Goal: Obtain resource: Download file/media

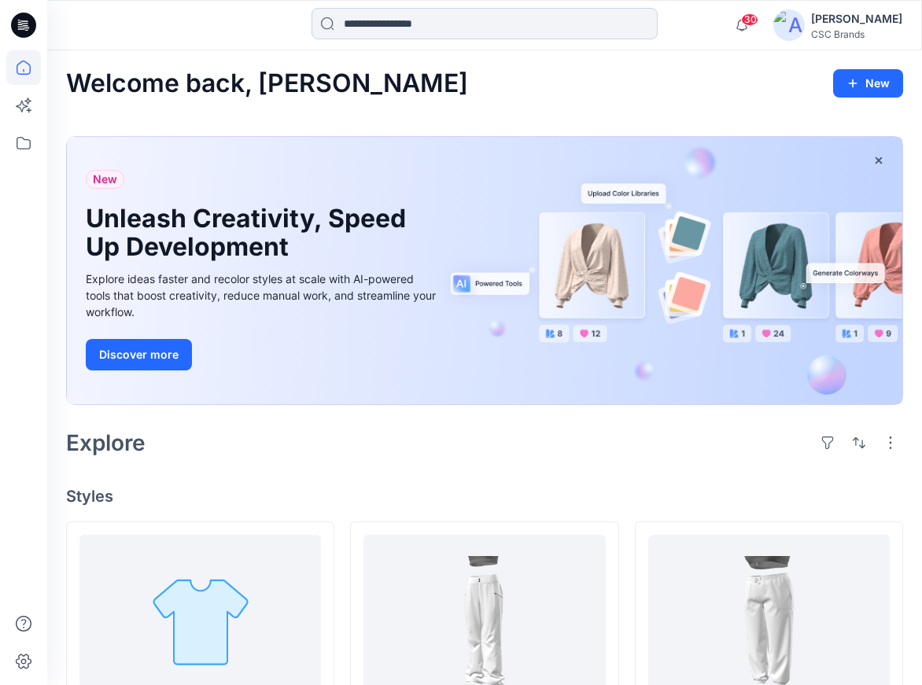
click at [426, 23] on input at bounding box center [485, 23] width 346 height 31
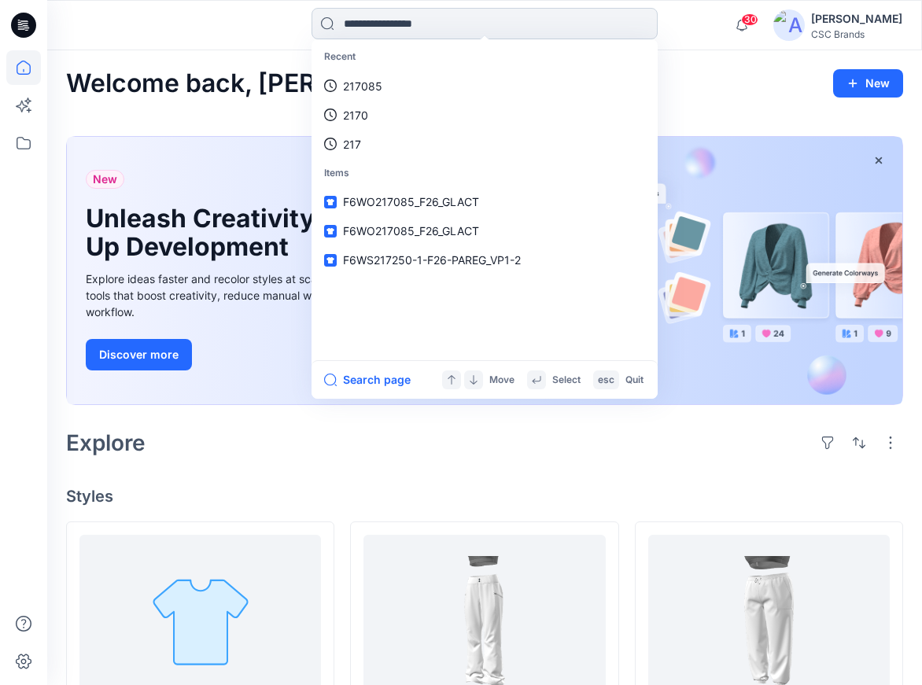
paste input "******"
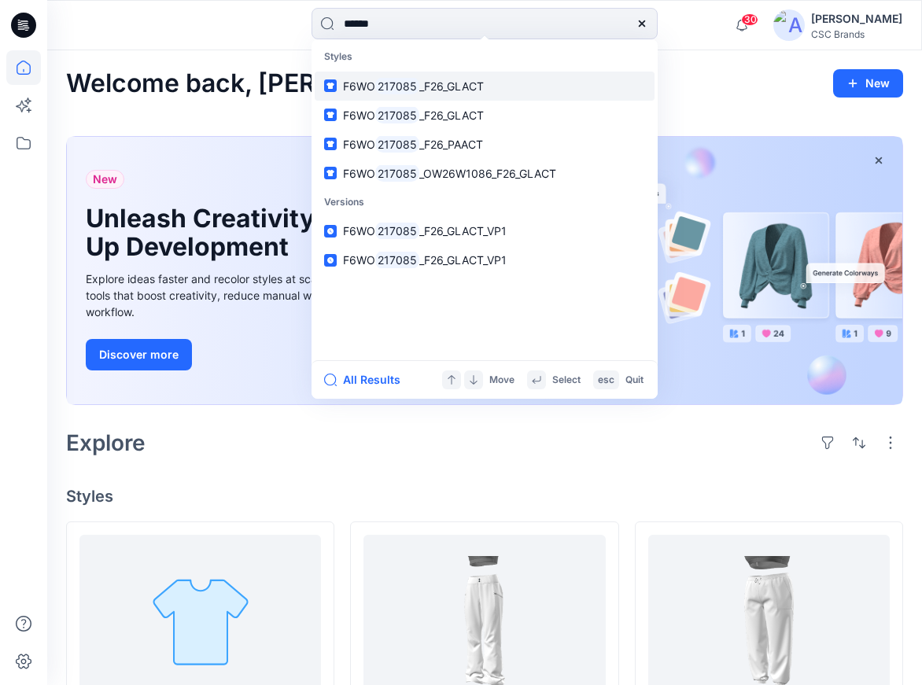
type input "******"
click at [458, 85] on span "_F26_GLACT" at bounding box center [451, 85] width 65 height 13
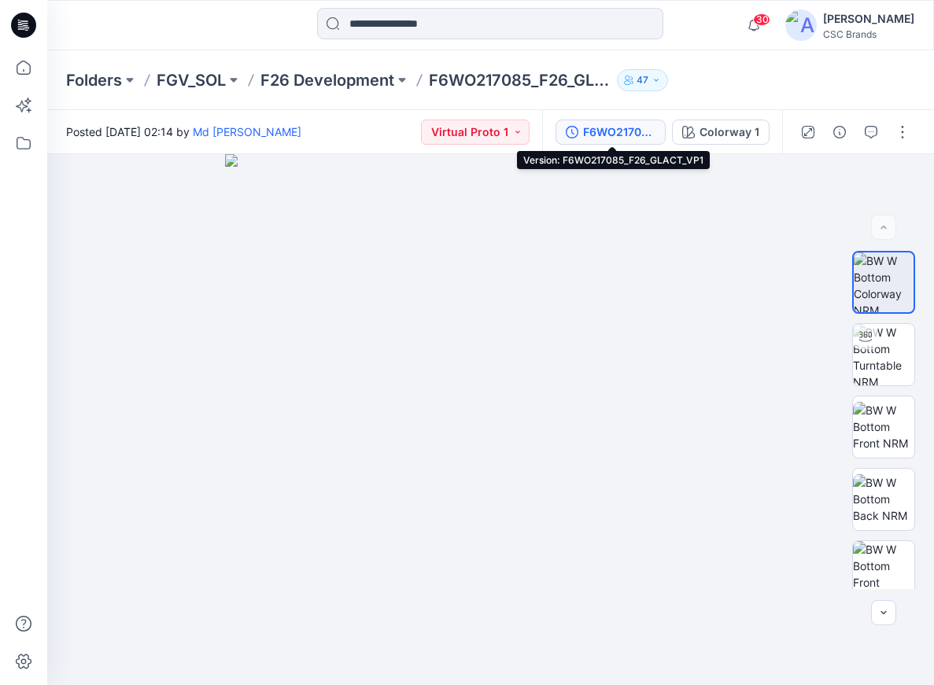
click at [620, 127] on div "F6WO217085_F26_GLACT_VP1" at bounding box center [619, 132] width 72 height 17
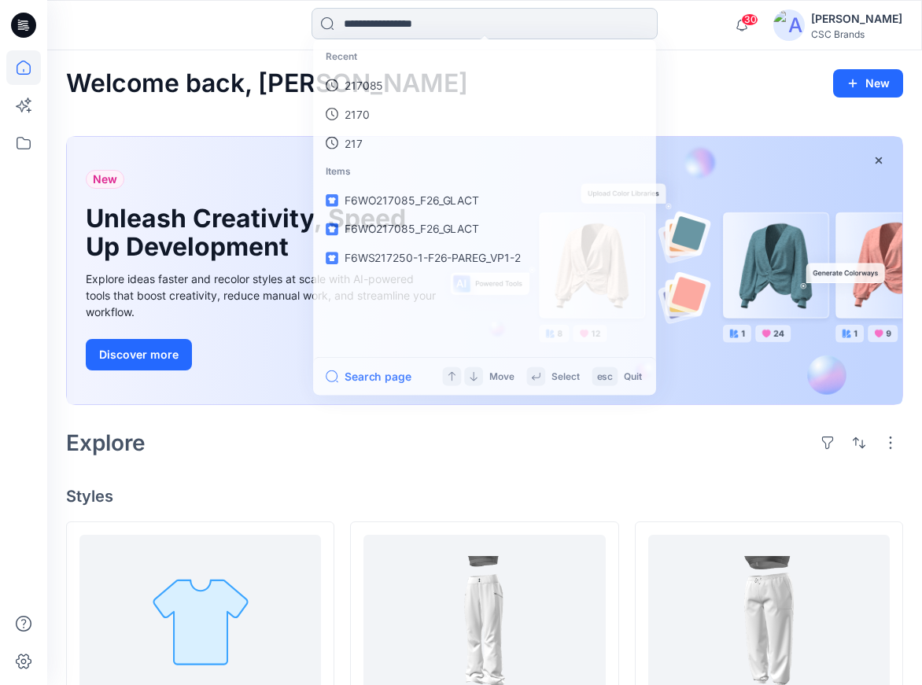
click at [382, 28] on input at bounding box center [485, 23] width 346 height 31
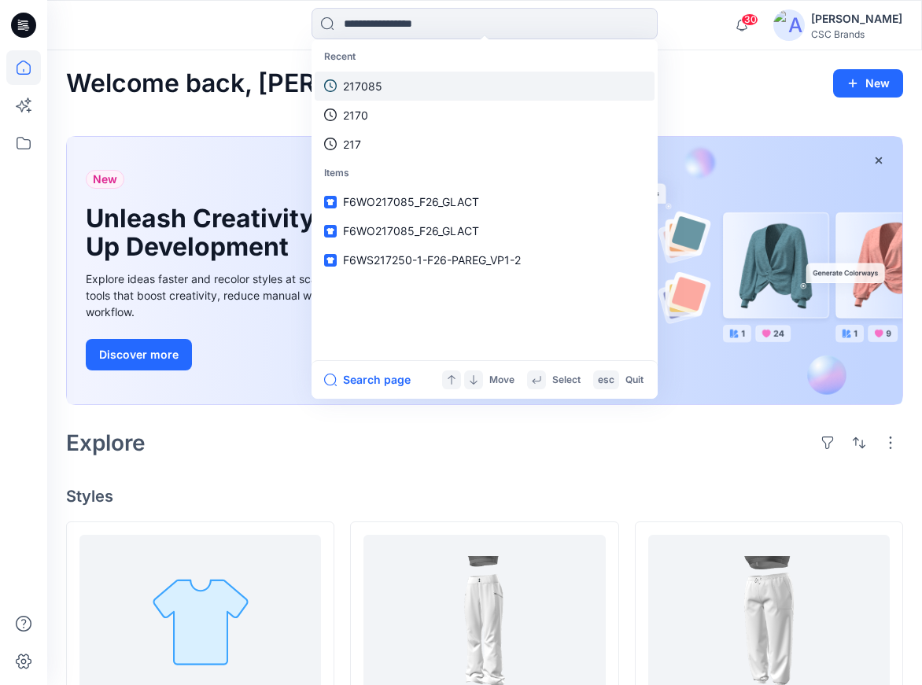
click at [367, 90] on p "217085" at bounding box center [362, 86] width 39 height 17
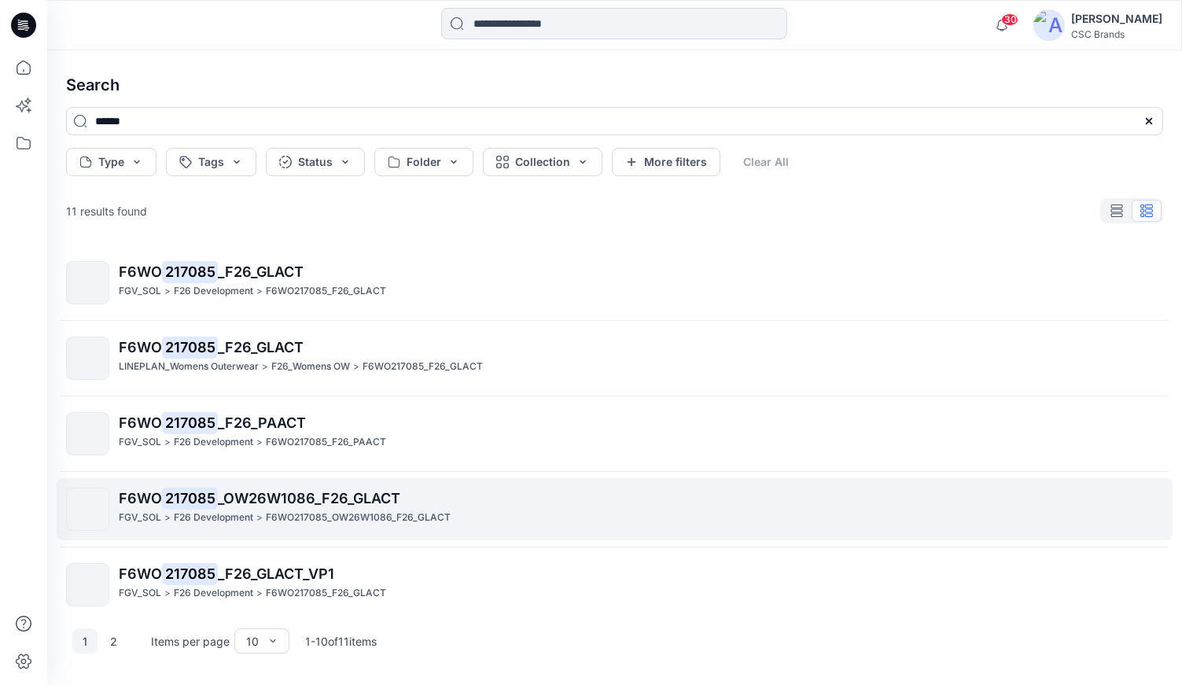
scroll to position [391, 0]
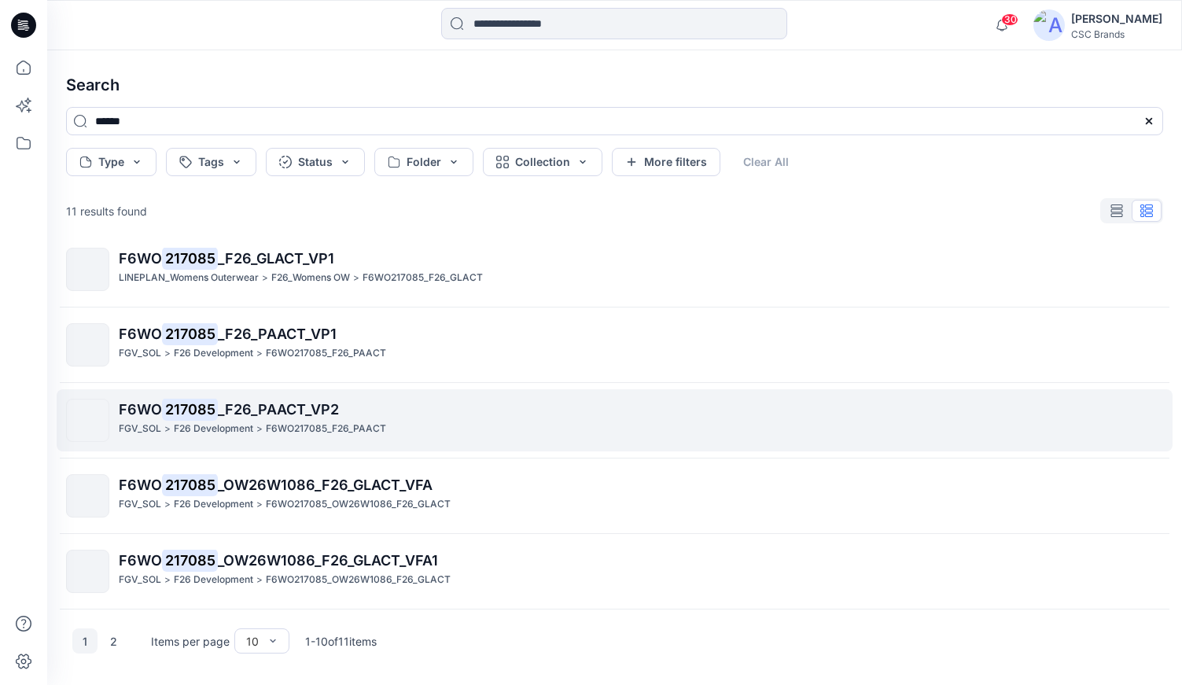
click at [298, 411] on span "_F26_PAACT_VP2" at bounding box center [278, 409] width 121 height 17
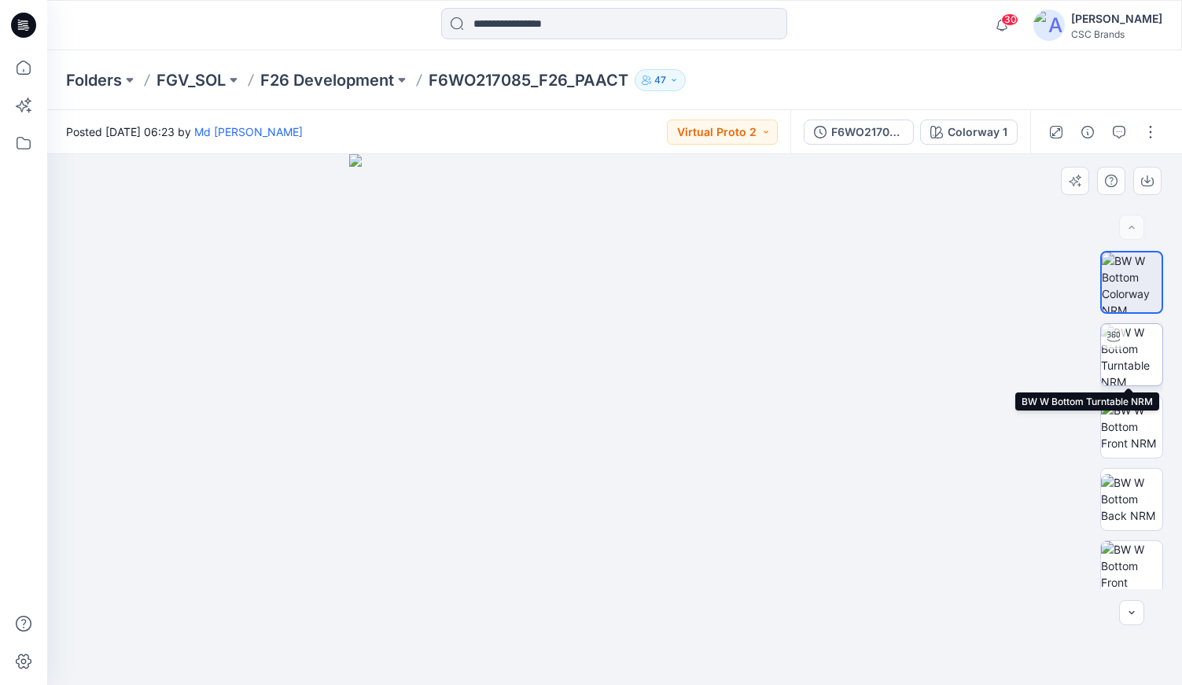
click at [1132, 360] on img at bounding box center [1131, 354] width 61 height 61
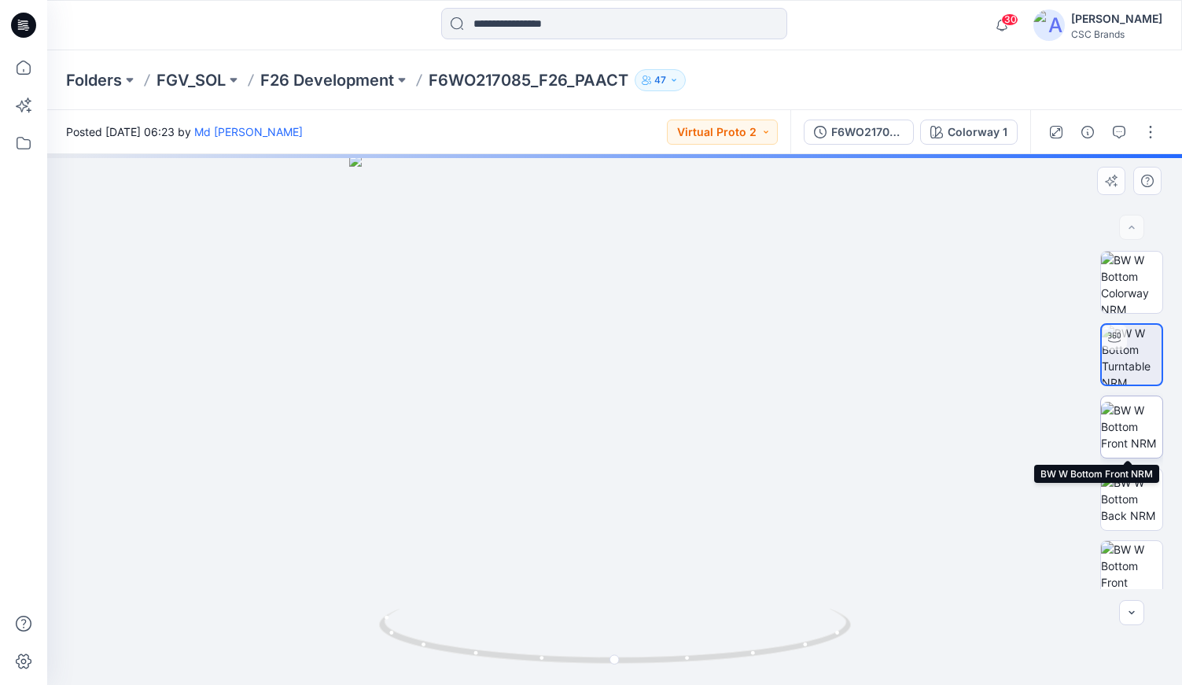
click at [1127, 423] on img at bounding box center [1131, 427] width 61 height 50
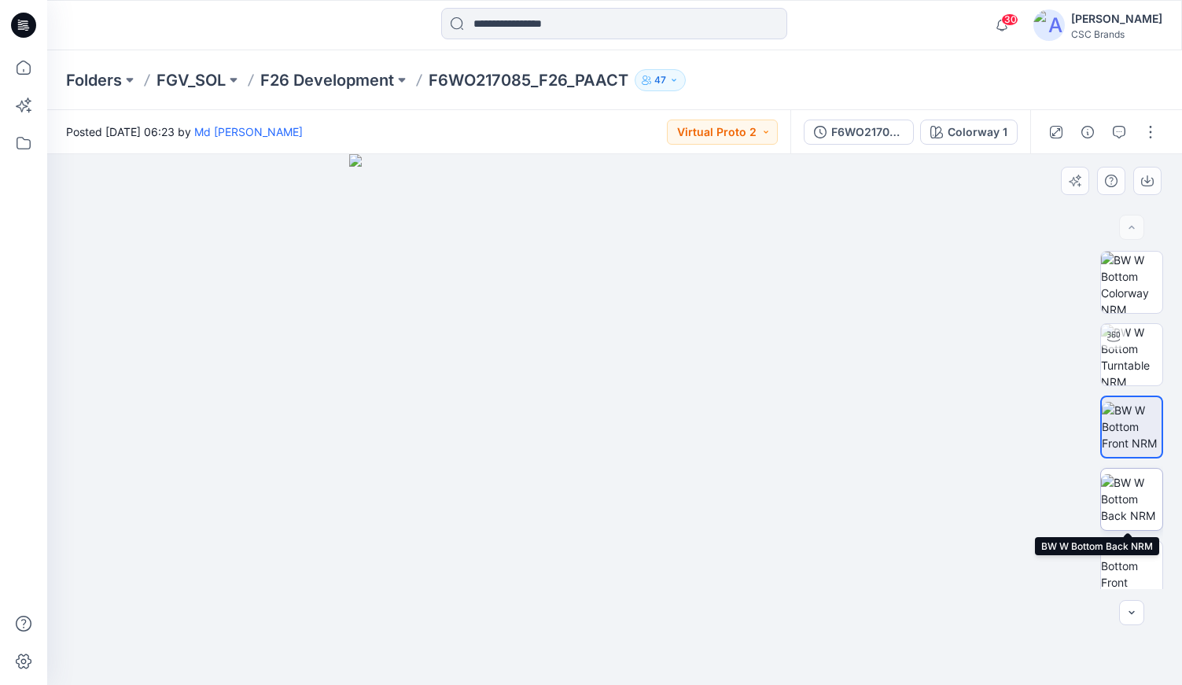
click at [1130, 496] on img at bounding box center [1131, 499] width 61 height 50
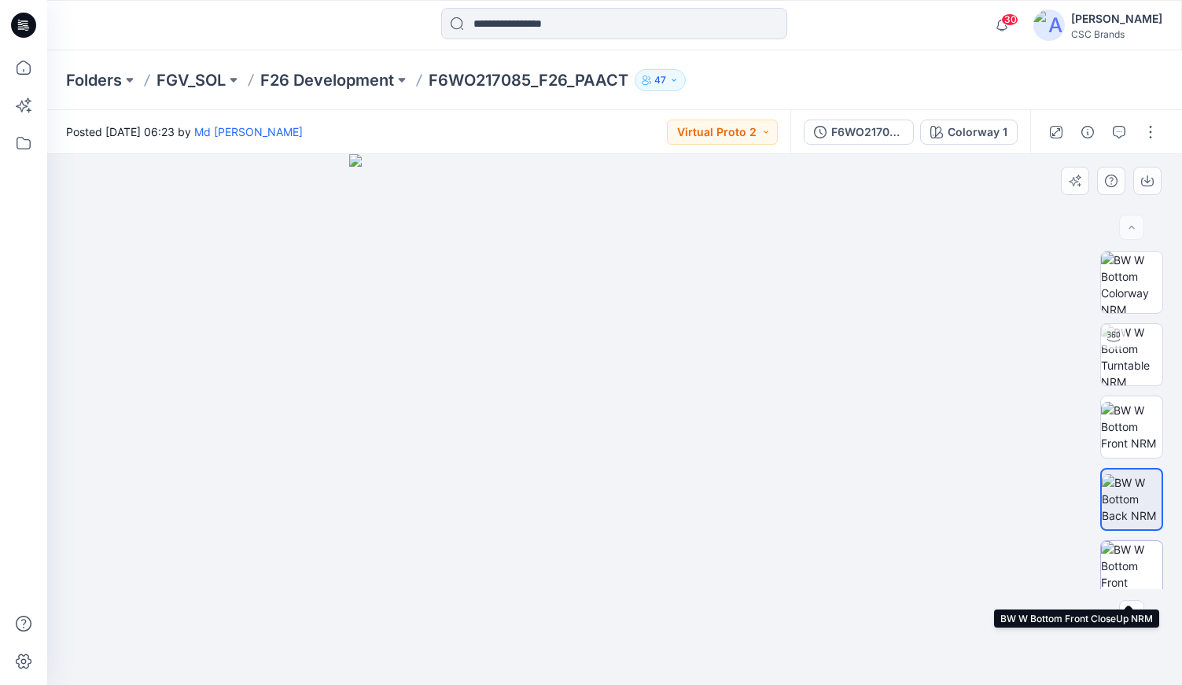
click at [1129, 570] on img at bounding box center [1131, 571] width 61 height 61
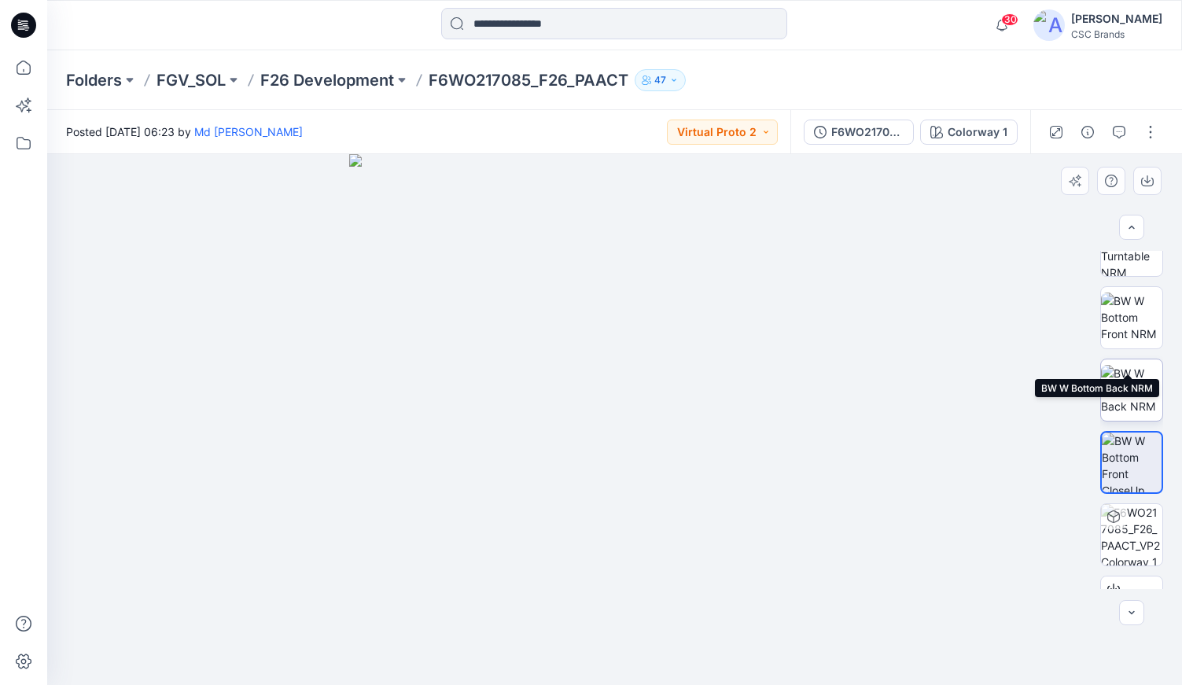
scroll to position [159, 0]
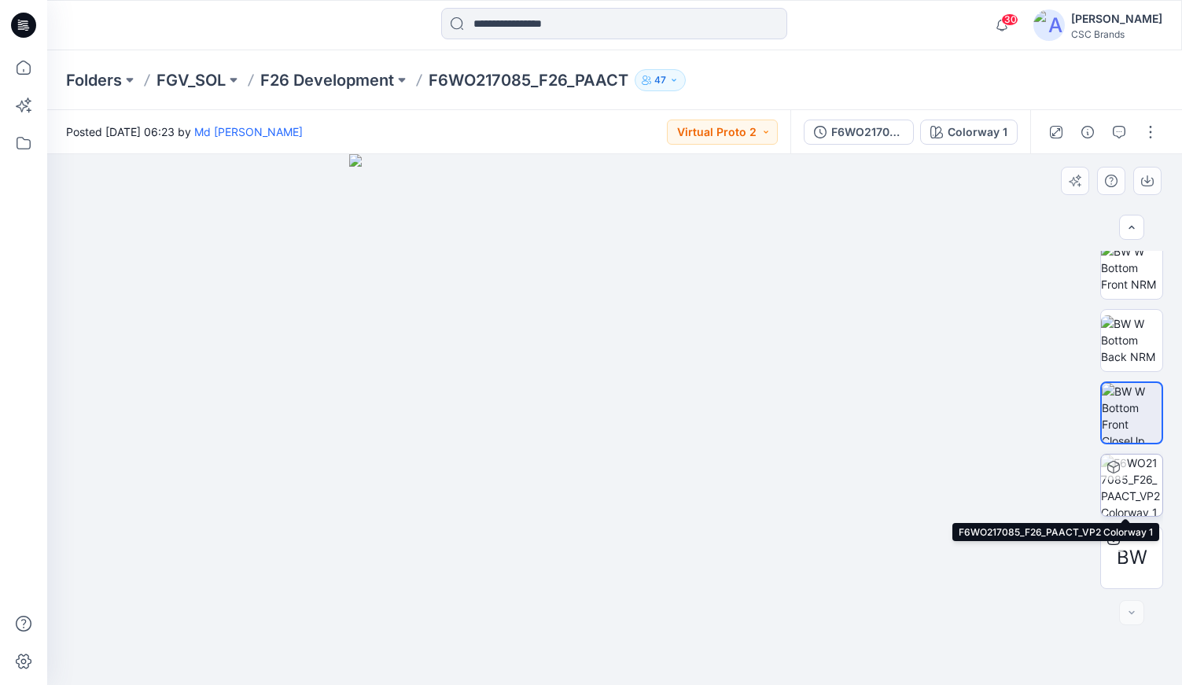
click at [1129, 479] on img at bounding box center [1131, 485] width 61 height 61
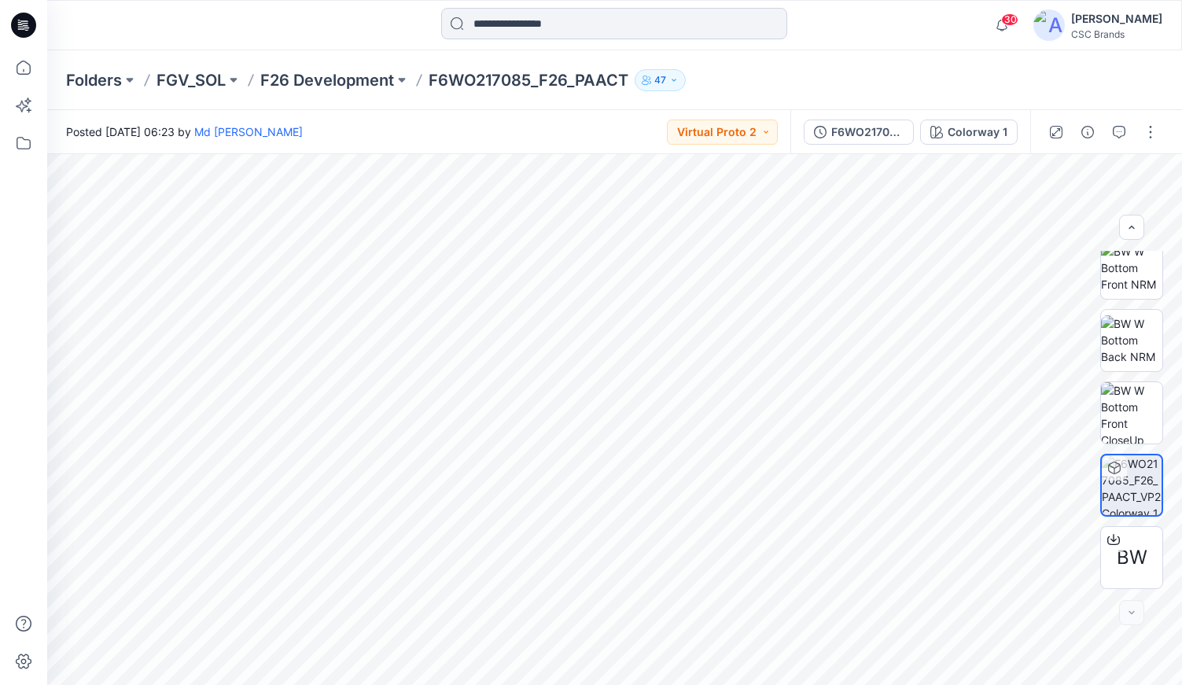
click at [559, 31] on input at bounding box center [614, 23] width 346 height 31
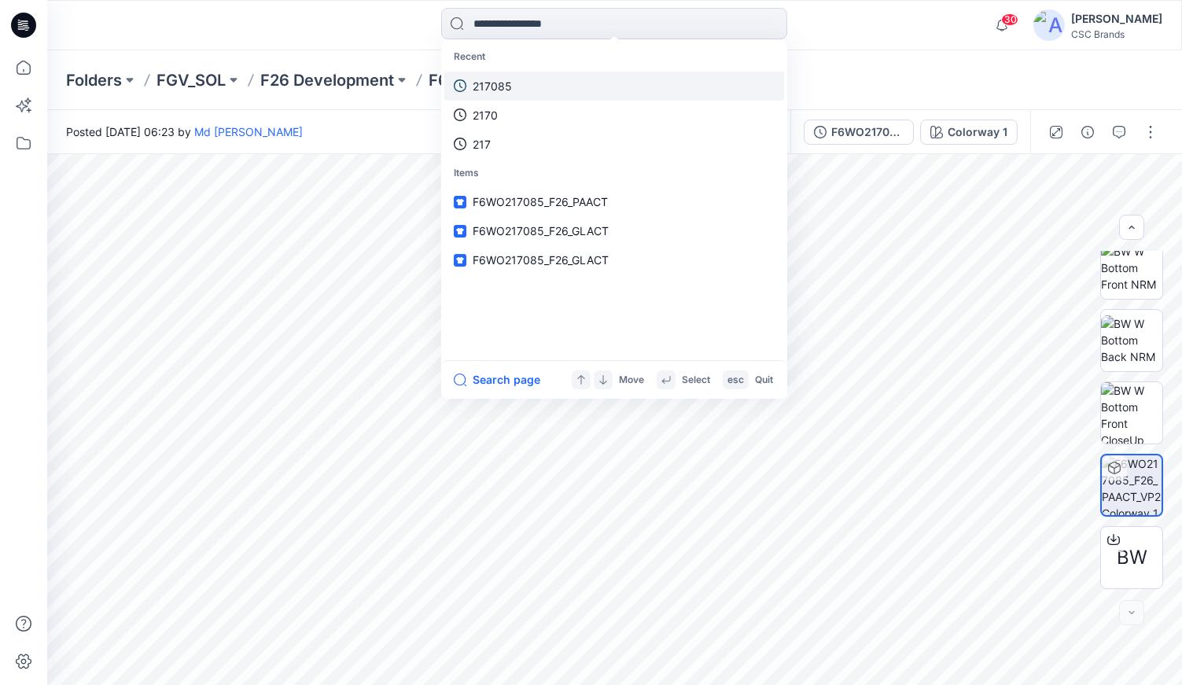
click at [487, 83] on p "217085" at bounding box center [492, 86] width 39 height 17
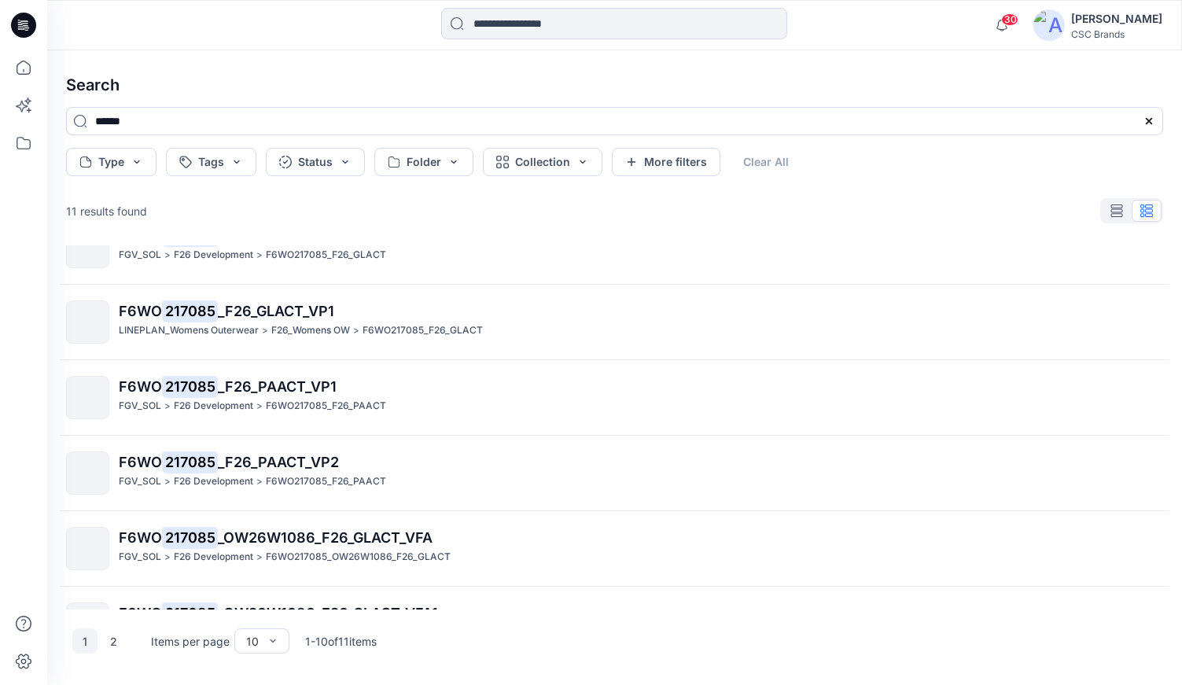
scroll to position [391, 0]
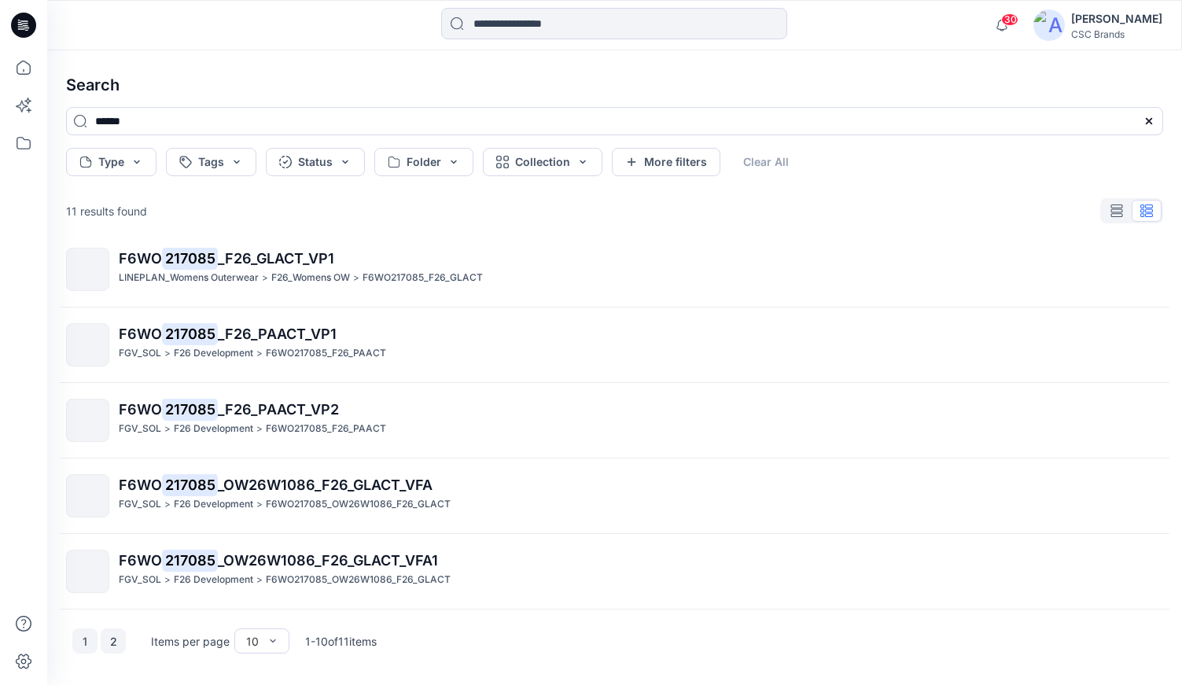
click at [119, 645] on button "2" at bounding box center [113, 641] width 25 height 25
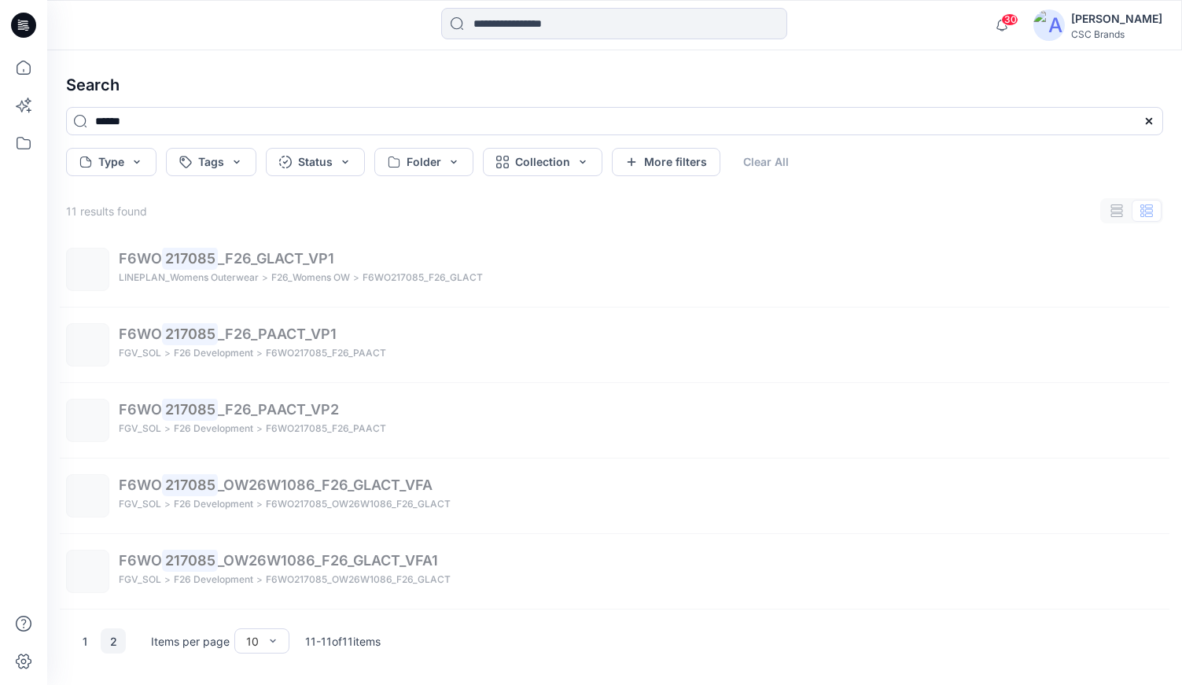
scroll to position [0, 0]
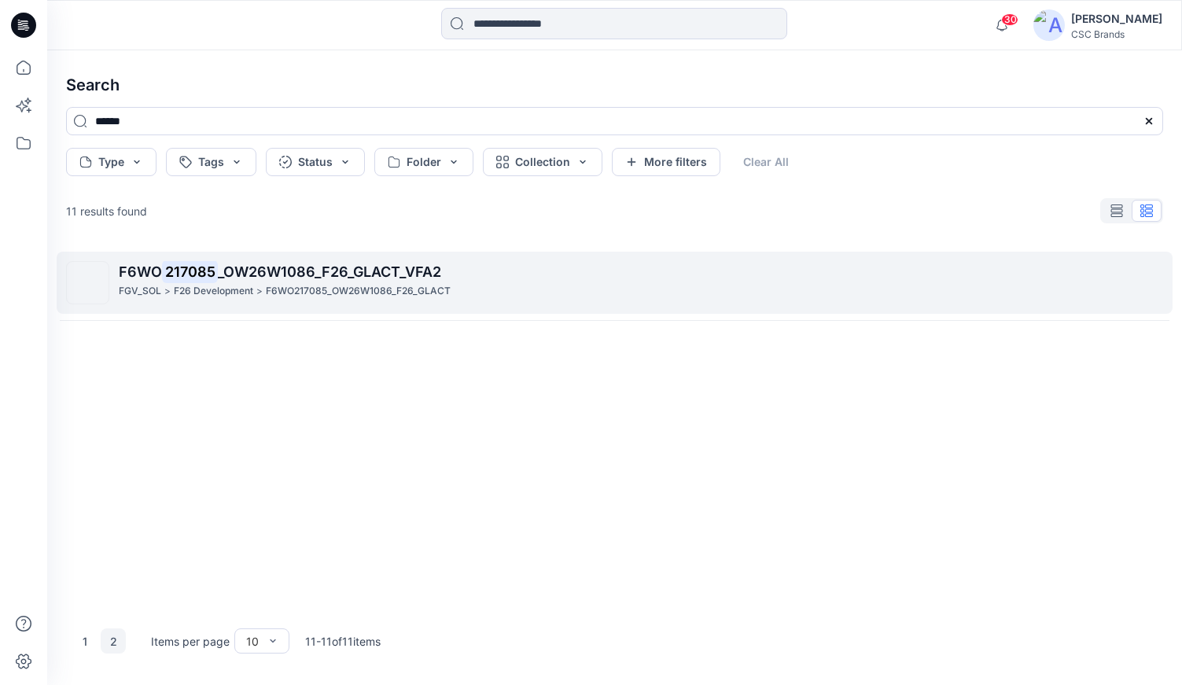
click at [319, 281] on p "F6WO 217085 _OW26W1086_F26_GLACT_VFA2" at bounding box center [641, 272] width 1044 height 22
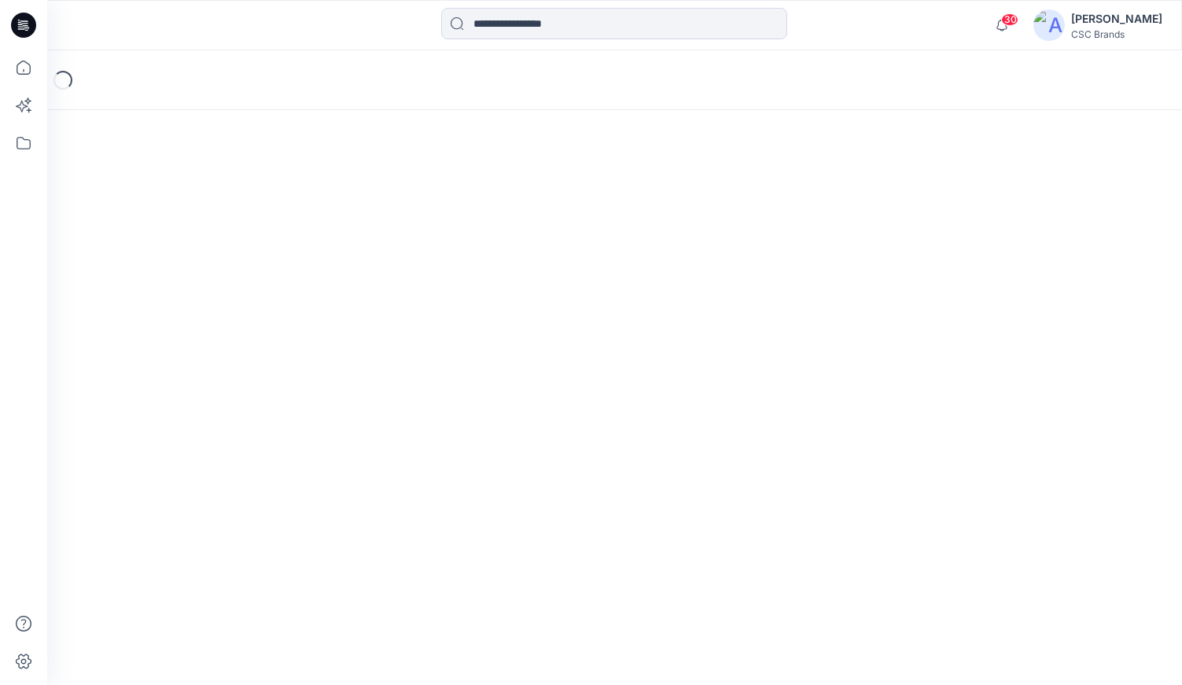
click at [319, 281] on div "Loading..." at bounding box center [614, 367] width 1135 height 635
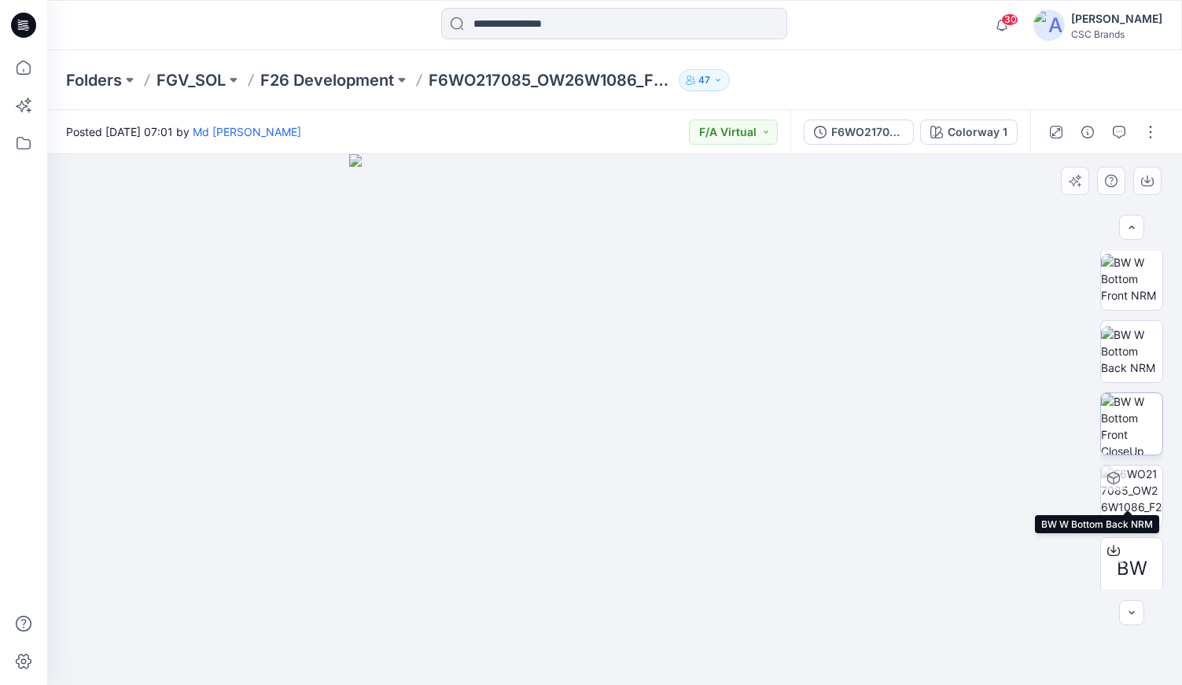
scroll to position [159, 0]
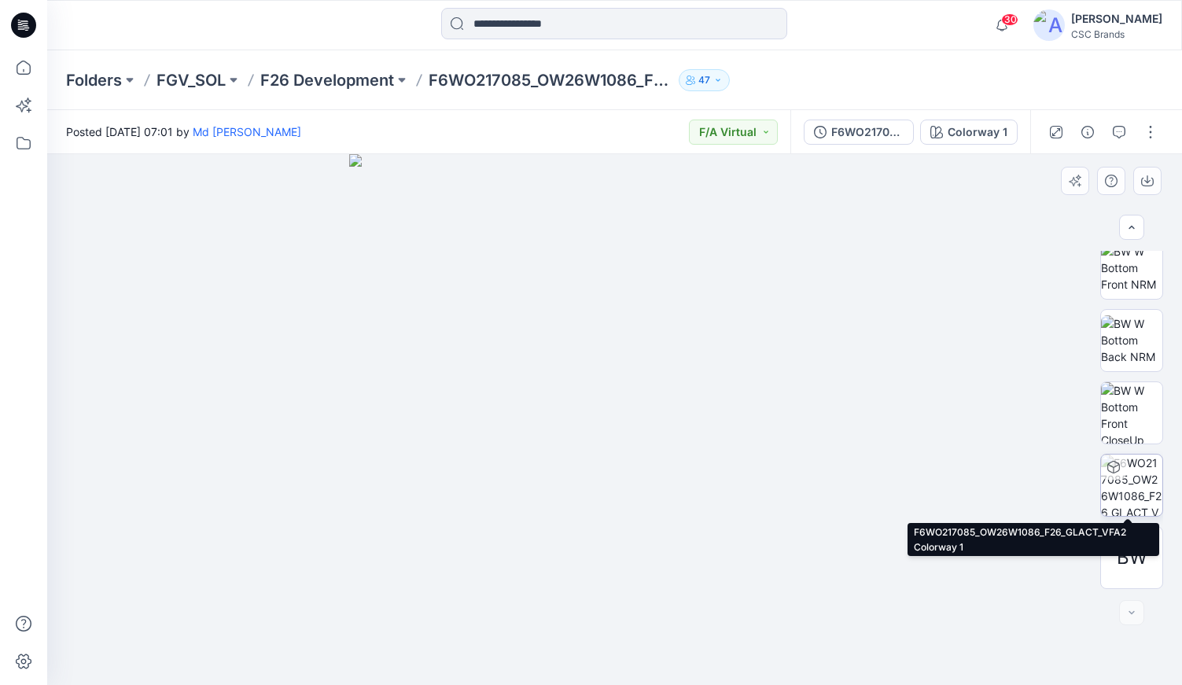
click at [1143, 473] on img at bounding box center [1131, 485] width 61 height 61
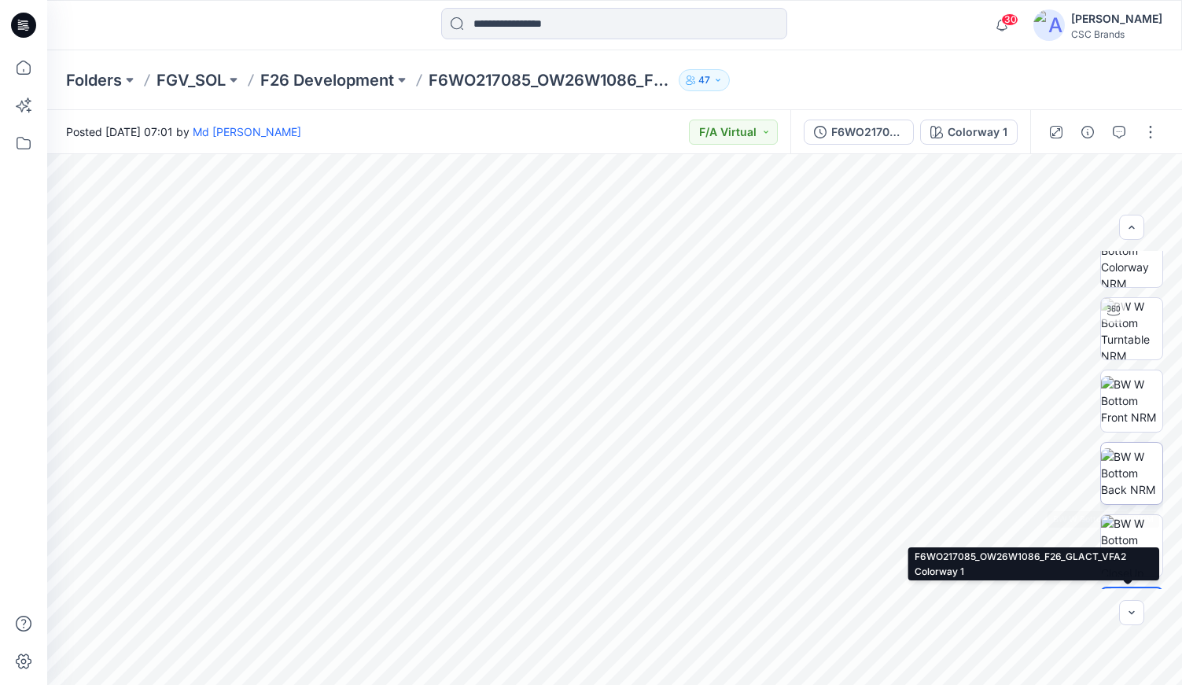
scroll to position [0, 0]
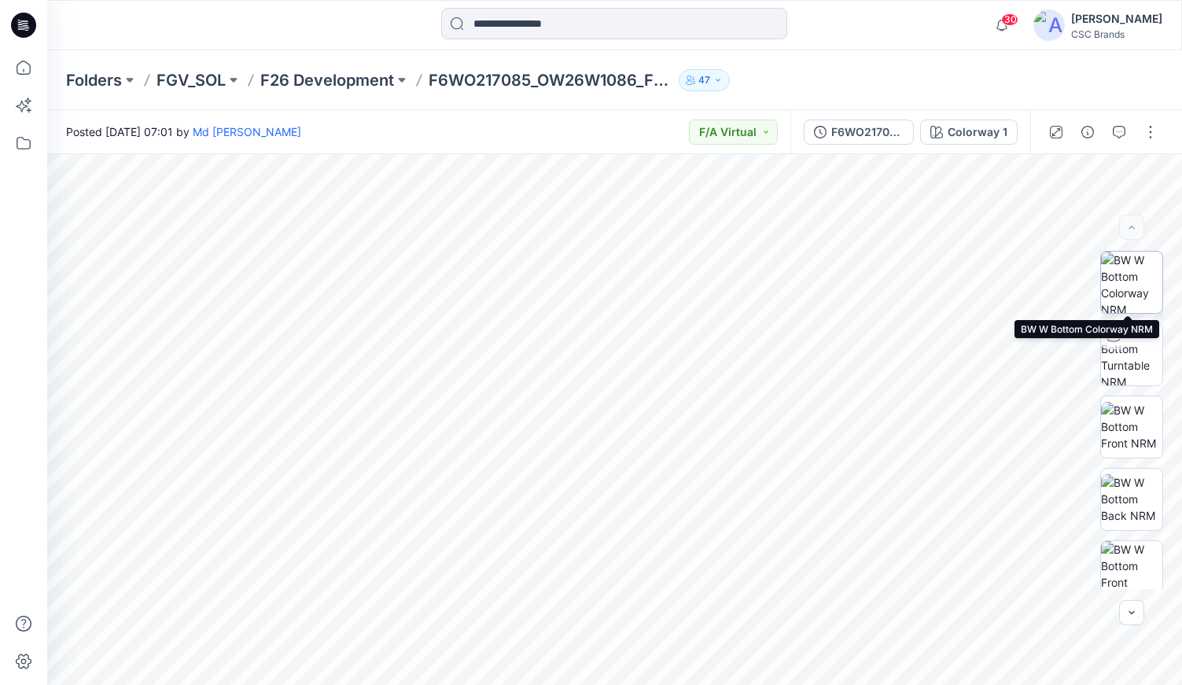
click at [1130, 290] on img at bounding box center [1131, 282] width 61 height 61
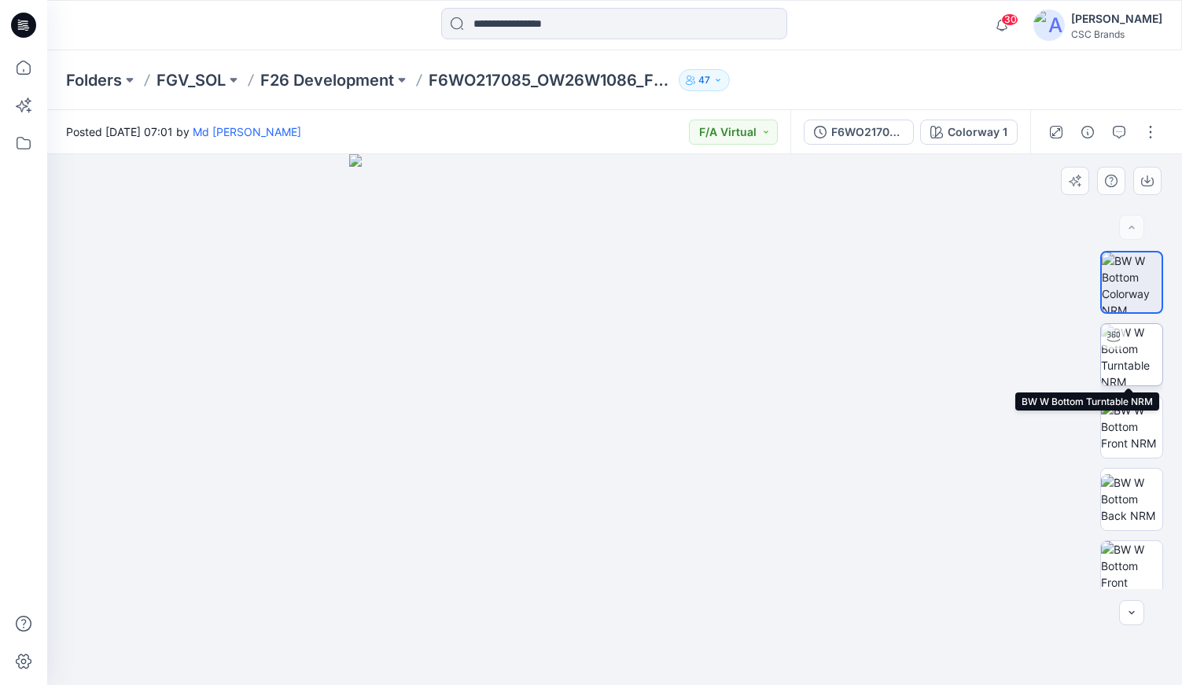
click at [1134, 356] on img at bounding box center [1131, 354] width 61 height 61
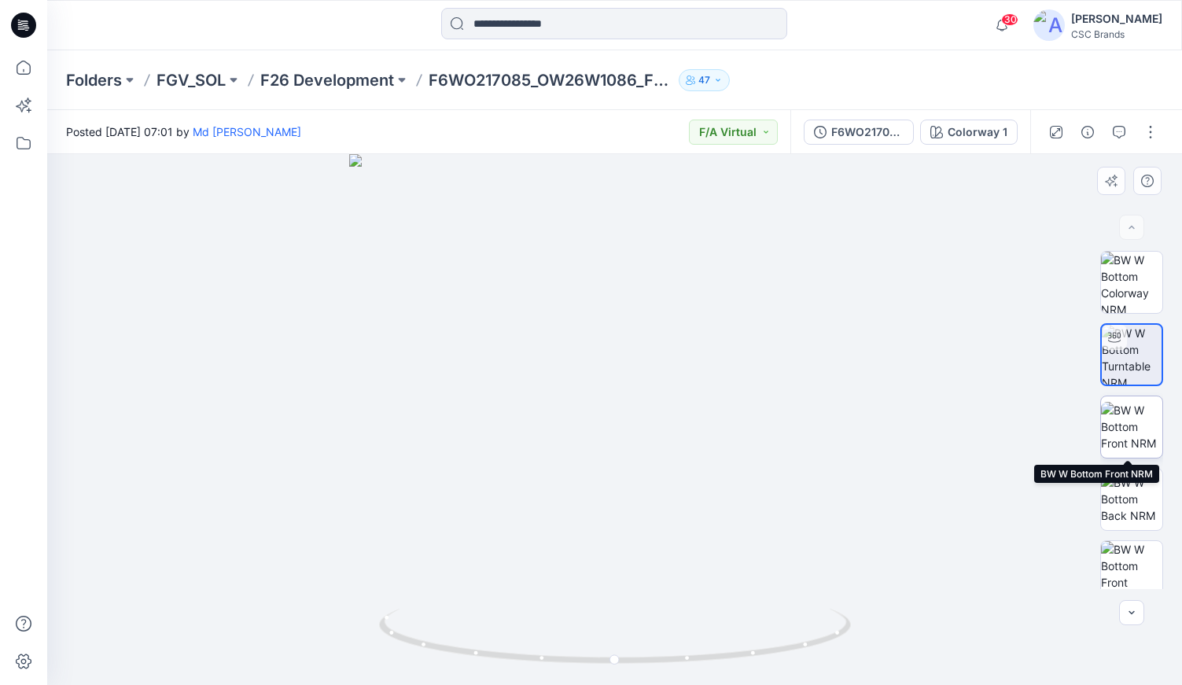
click at [1135, 434] on img at bounding box center [1131, 427] width 61 height 50
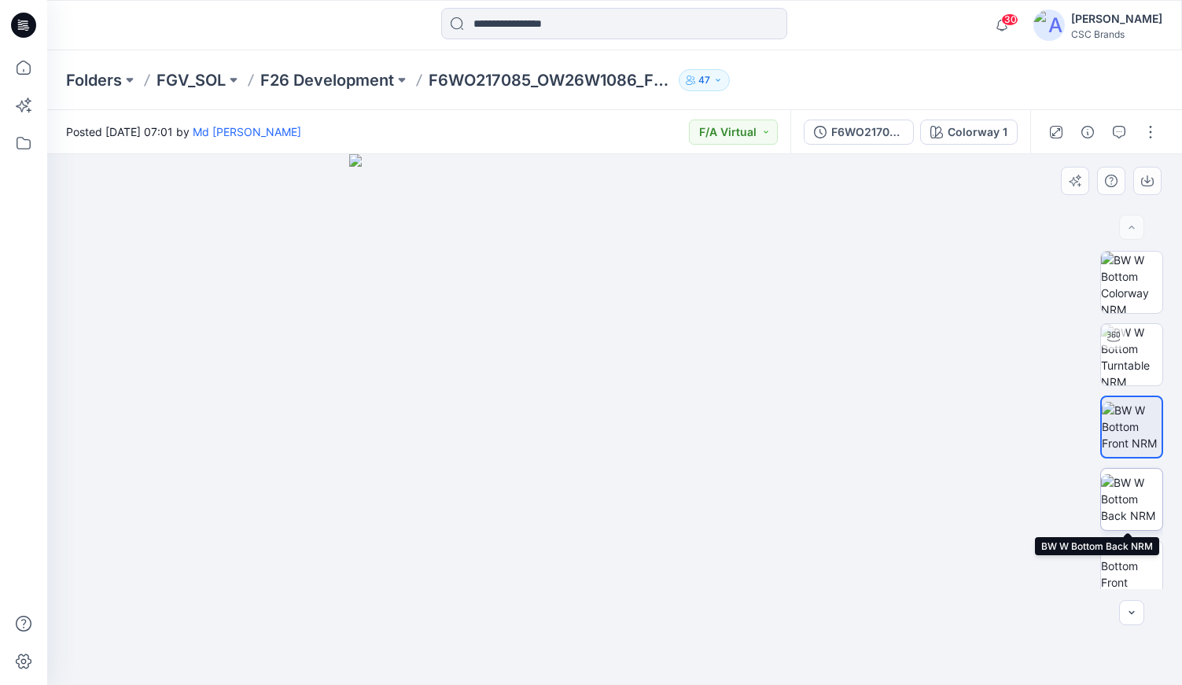
click at [1130, 511] on img at bounding box center [1131, 499] width 61 height 50
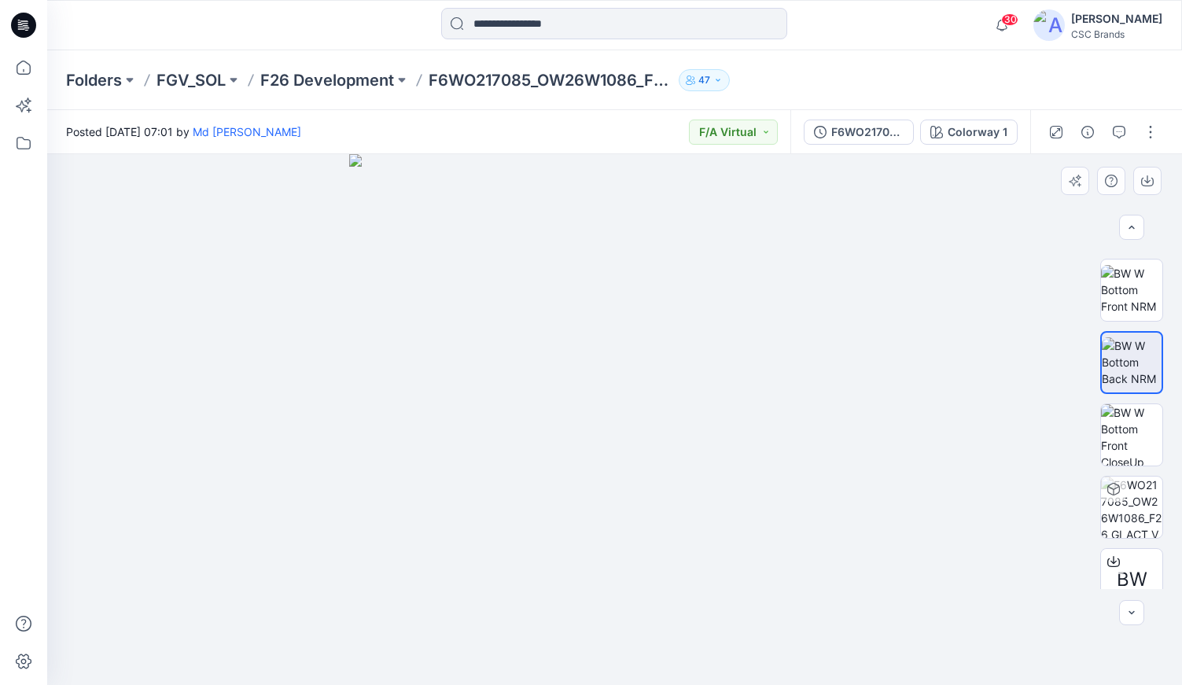
scroll to position [159, 0]
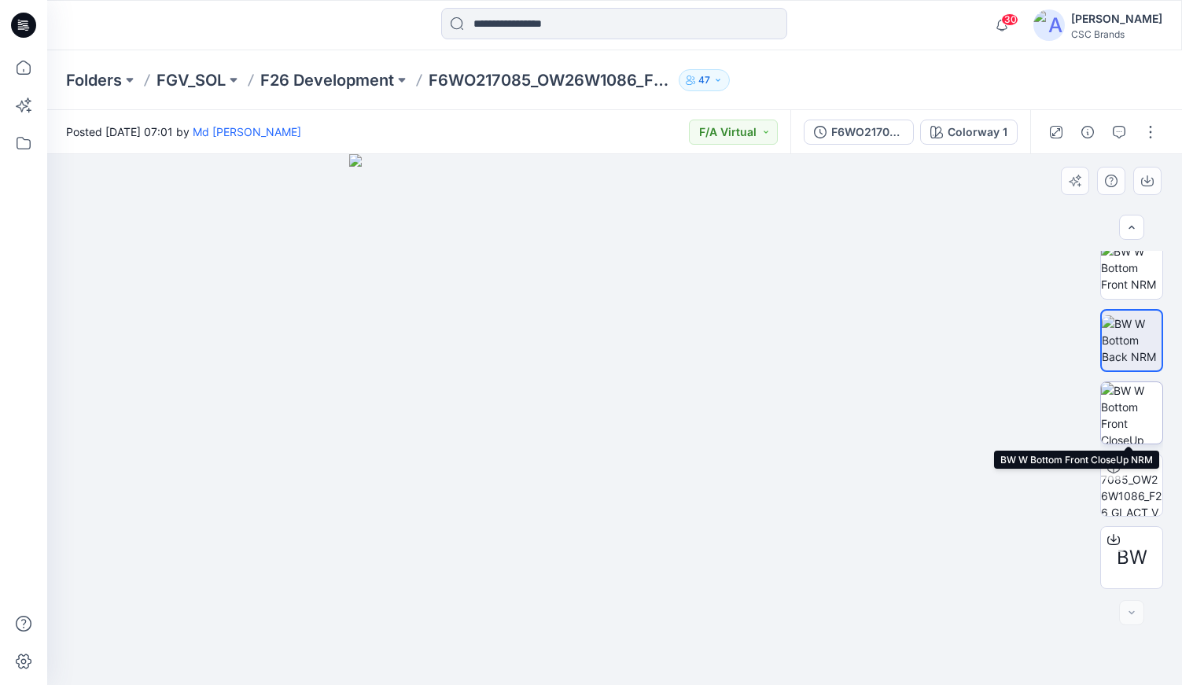
click at [1133, 423] on img at bounding box center [1131, 412] width 61 height 61
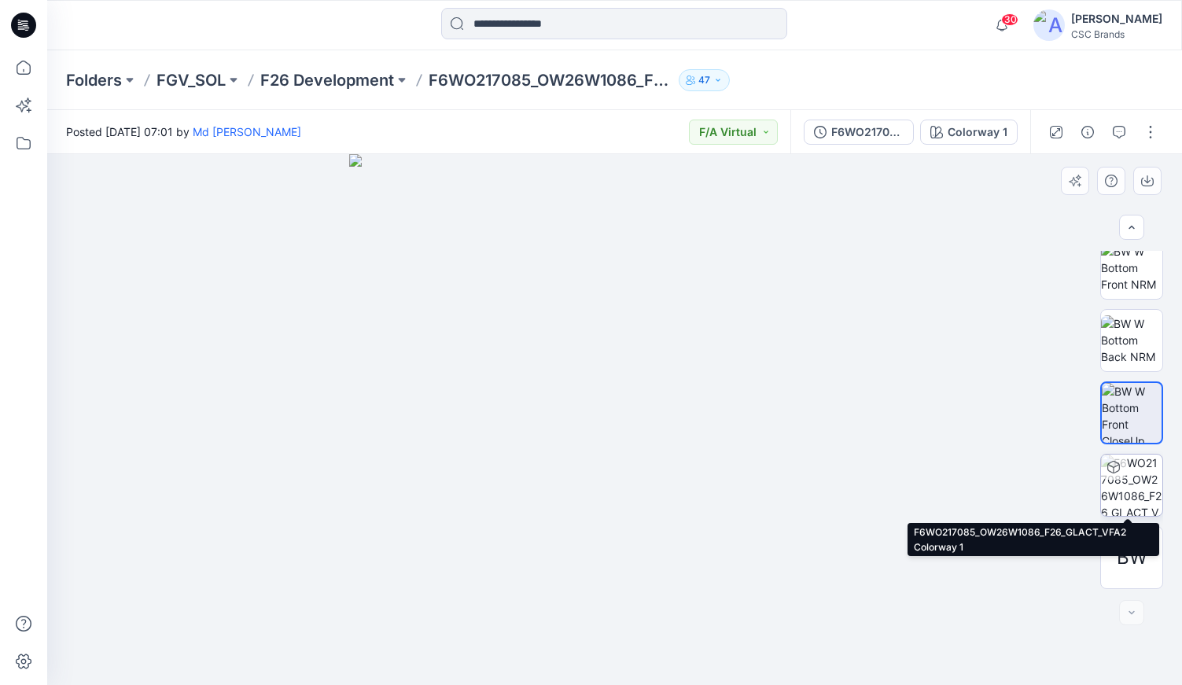
click at [1125, 486] on img at bounding box center [1131, 485] width 61 height 61
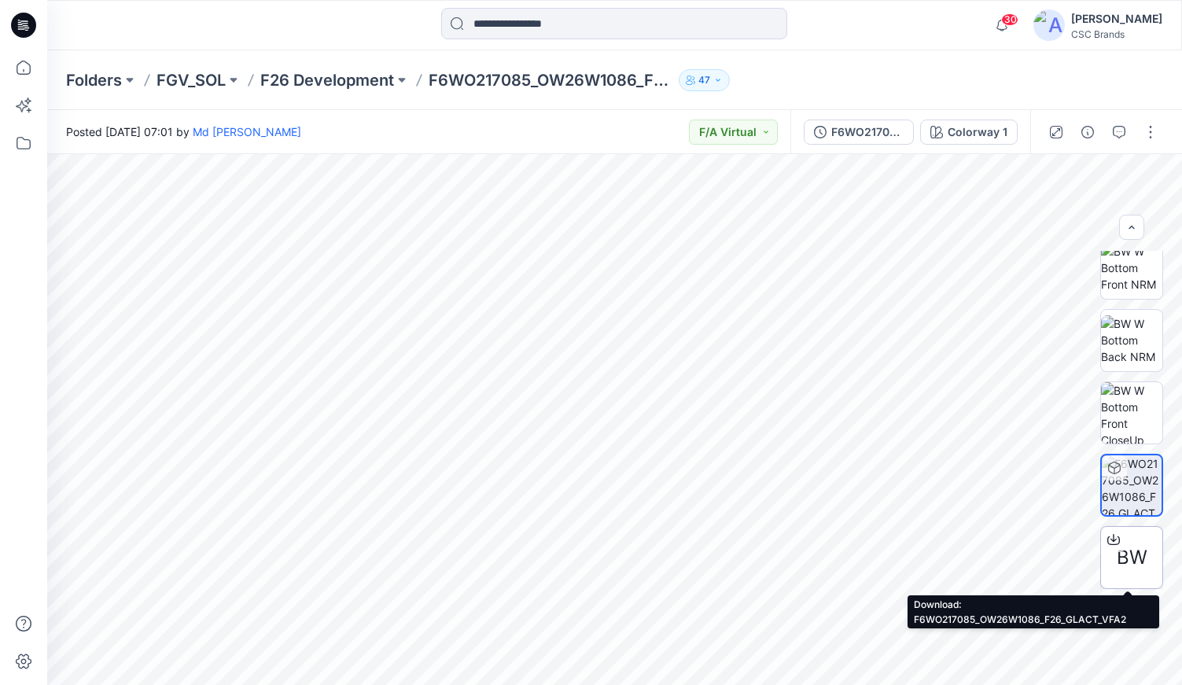
click at [1112, 538] on icon at bounding box center [1114, 539] width 13 height 13
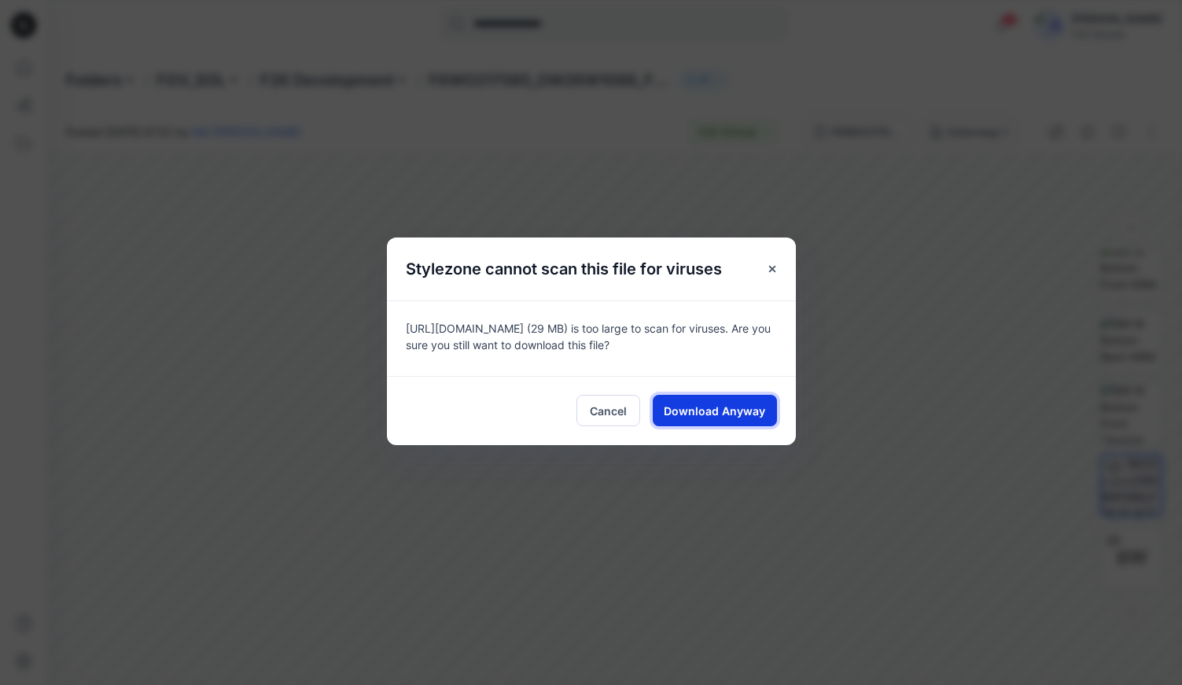
click at [726, 415] on span "Download Anyway" at bounding box center [714, 411] width 101 height 17
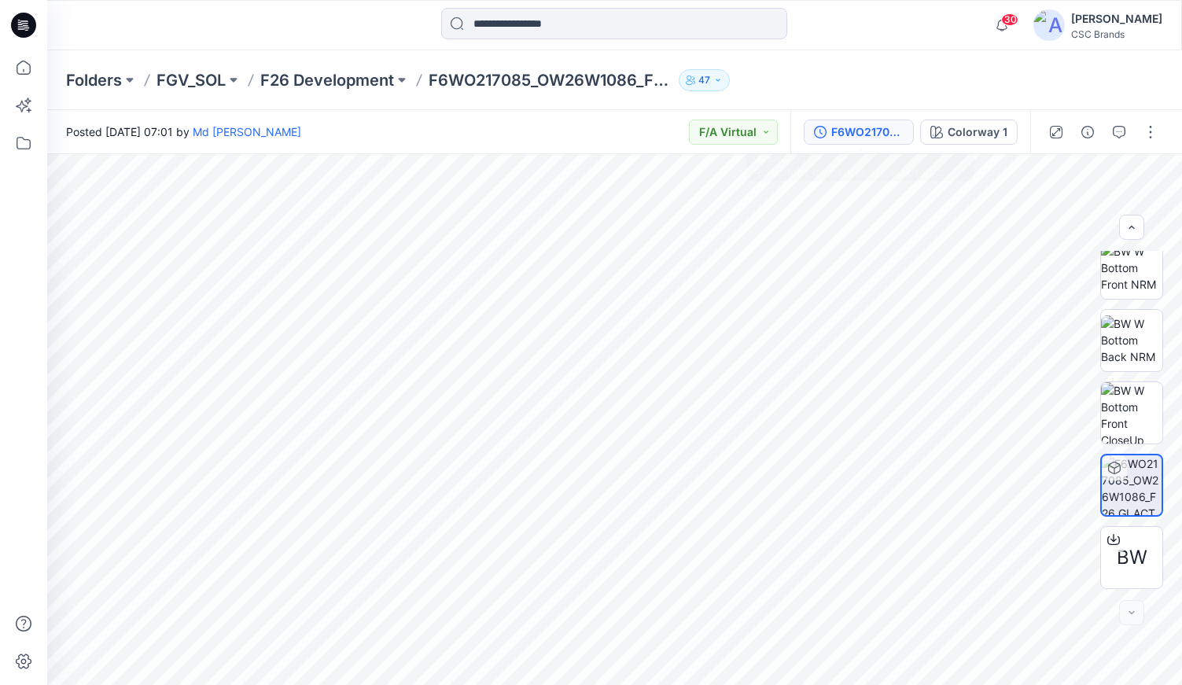
click at [845, 127] on div "F6WO217085_OW26W1086_F26_GLACT_VFA2" at bounding box center [868, 132] width 72 height 17
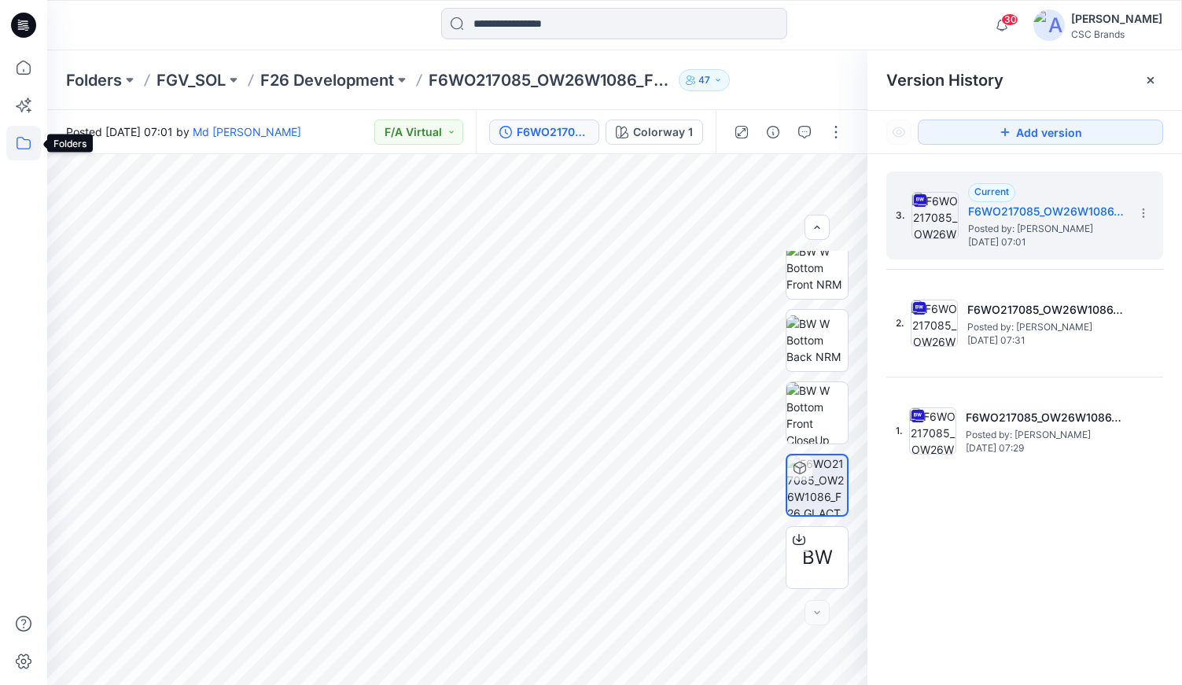
click at [20, 144] on icon at bounding box center [23, 143] width 35 height 35
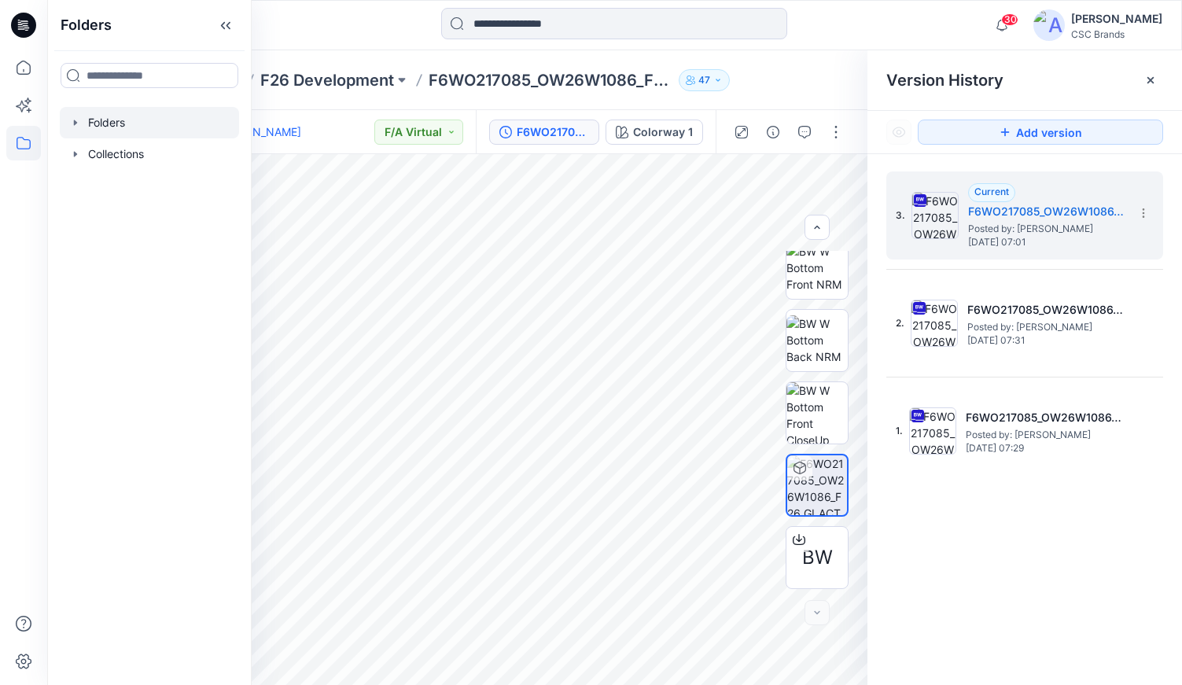
click at [121, 124] on div at bounding box center [149, 122] width 179 height 31
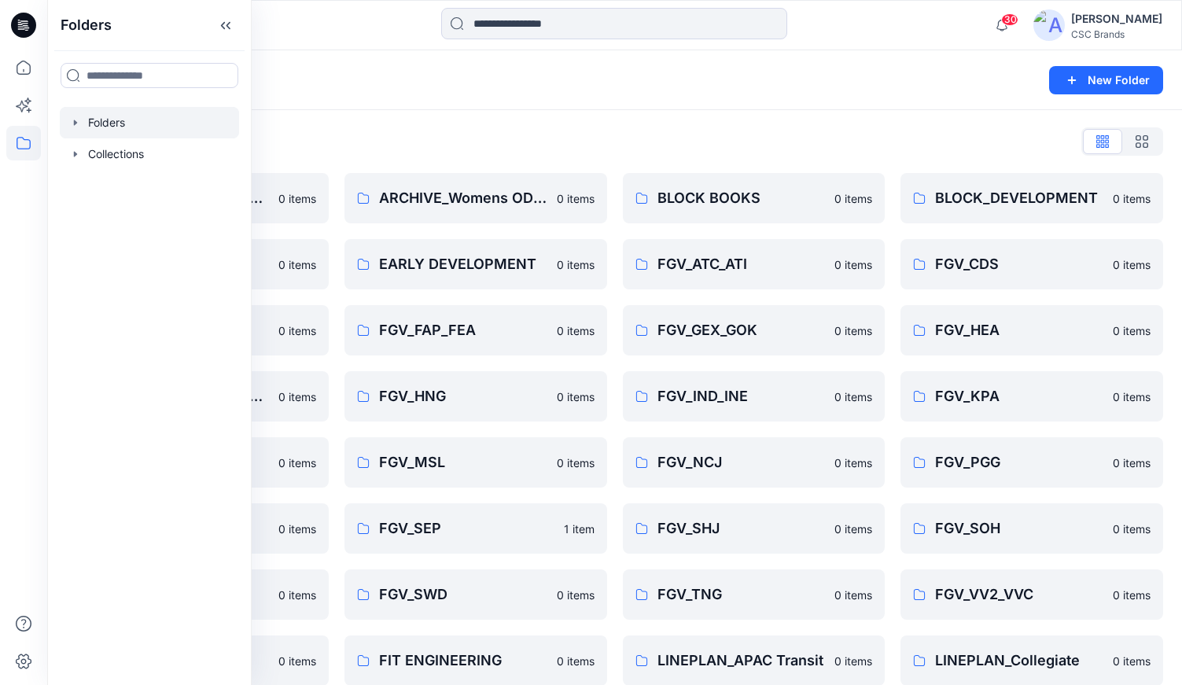
click at [77, 124] on icon "button" at bounding box center [75, 122] width 13 height 13
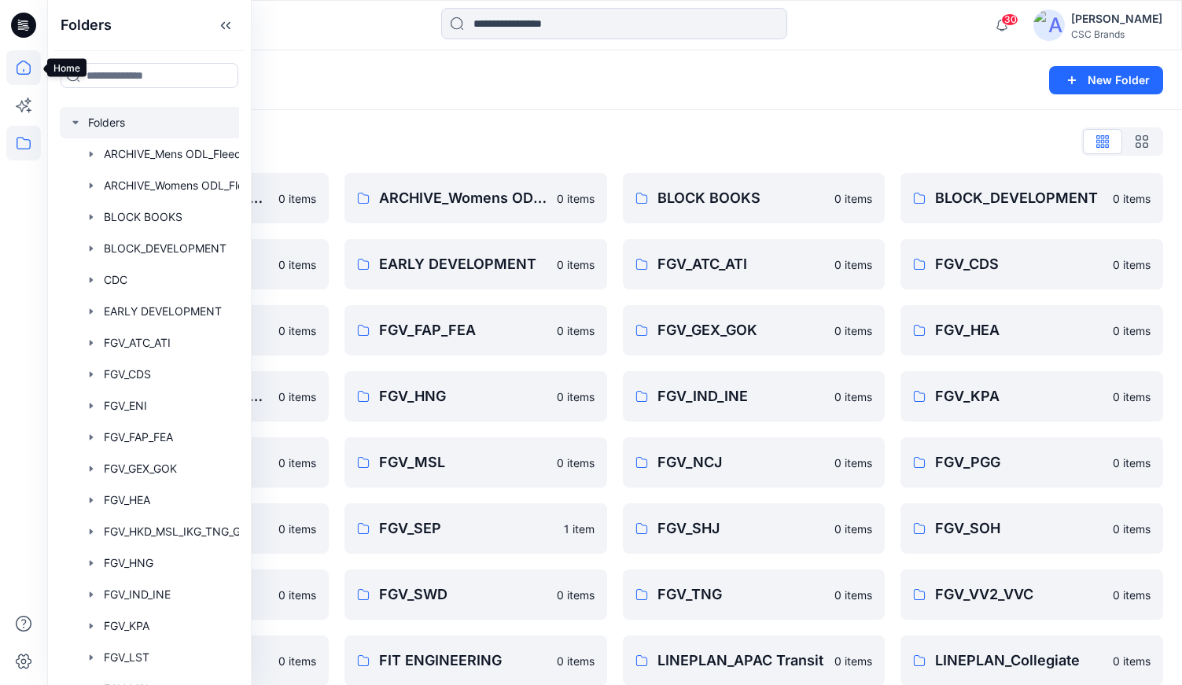
click at [26, 72] on icon at bounding box center [23, 67] width 35 height 35
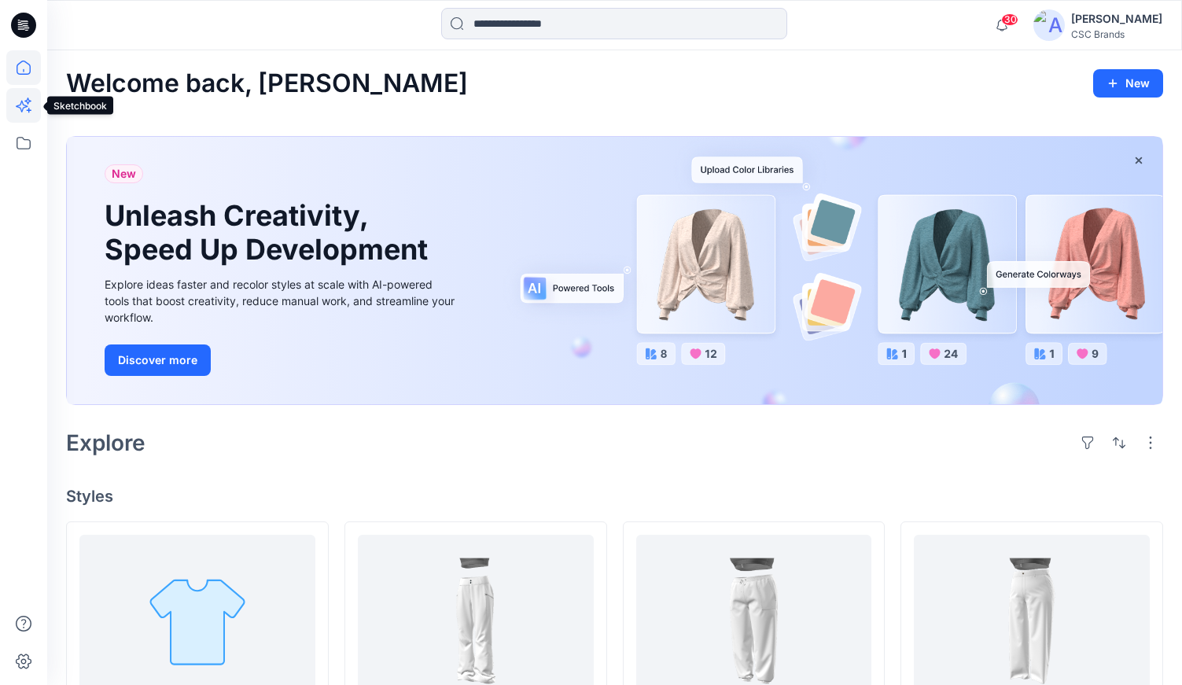
click at [24, 113] on icon at bounding box center [23, 105] width 35 height 35
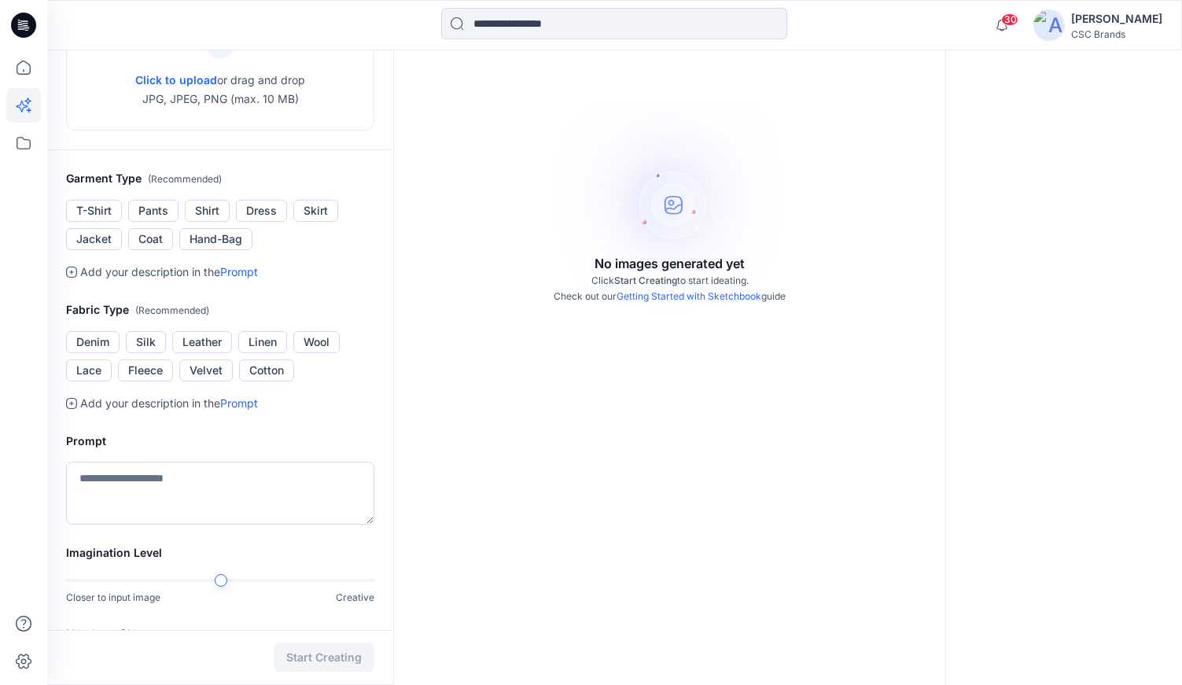
scroll to position [186, 0]
click at [87, 337] on button "Denim" at bounding box center [92, 341] width 53 height 22
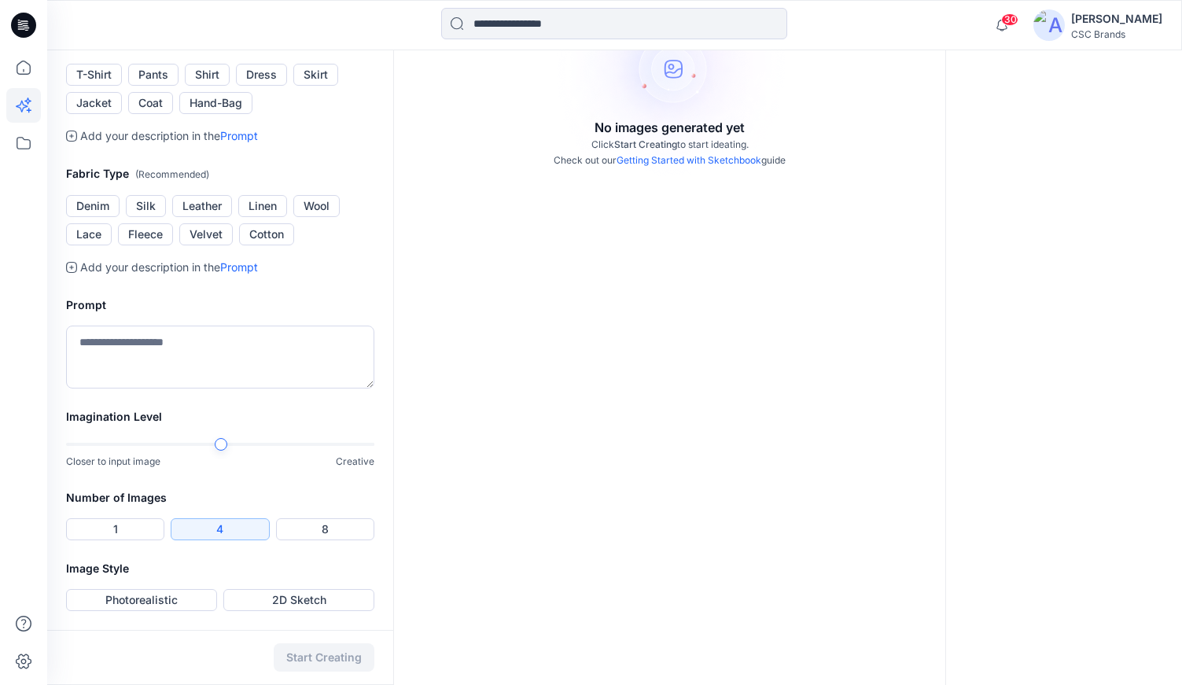
scroll to position [0, 0]
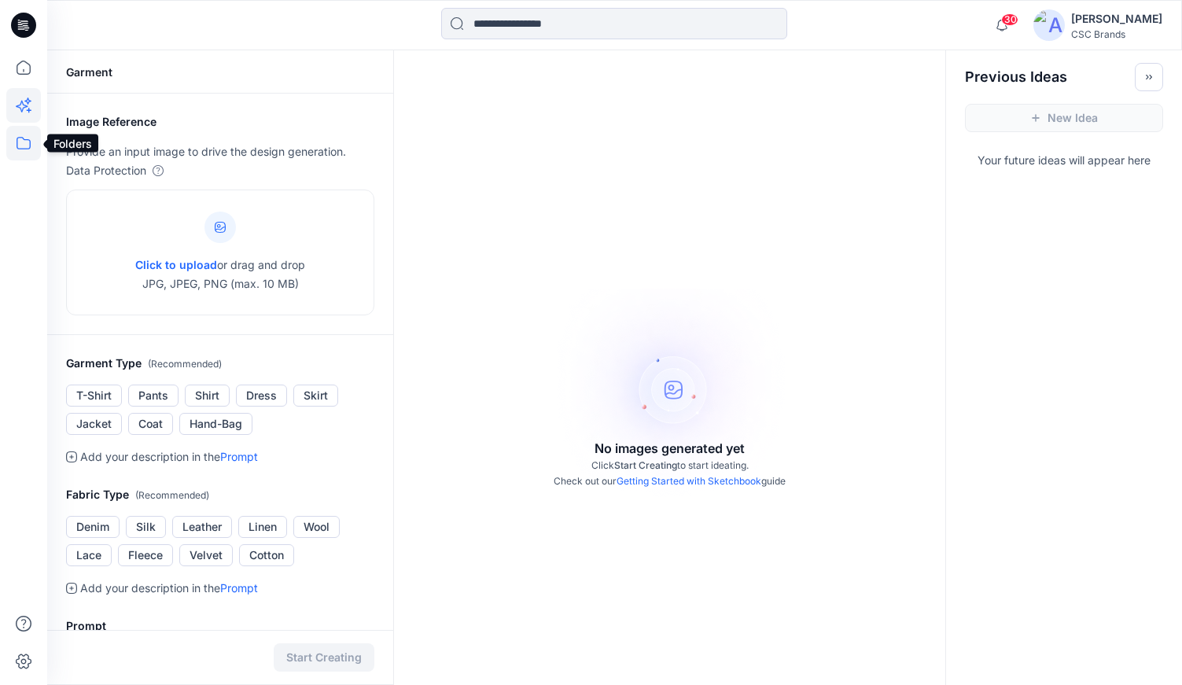
click at [23, 148] on icon at bounding box center [23, 143] width 35 height 35
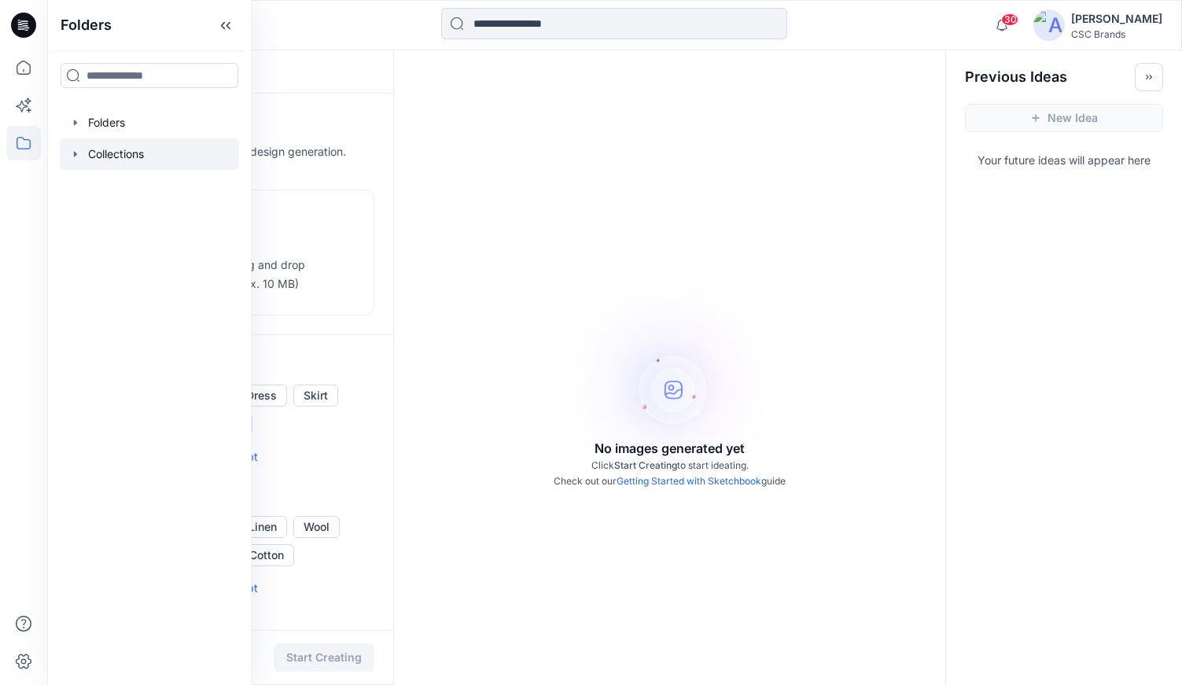
click at [83, 156] on div at bounding box center [149, 153] width 179 height 31
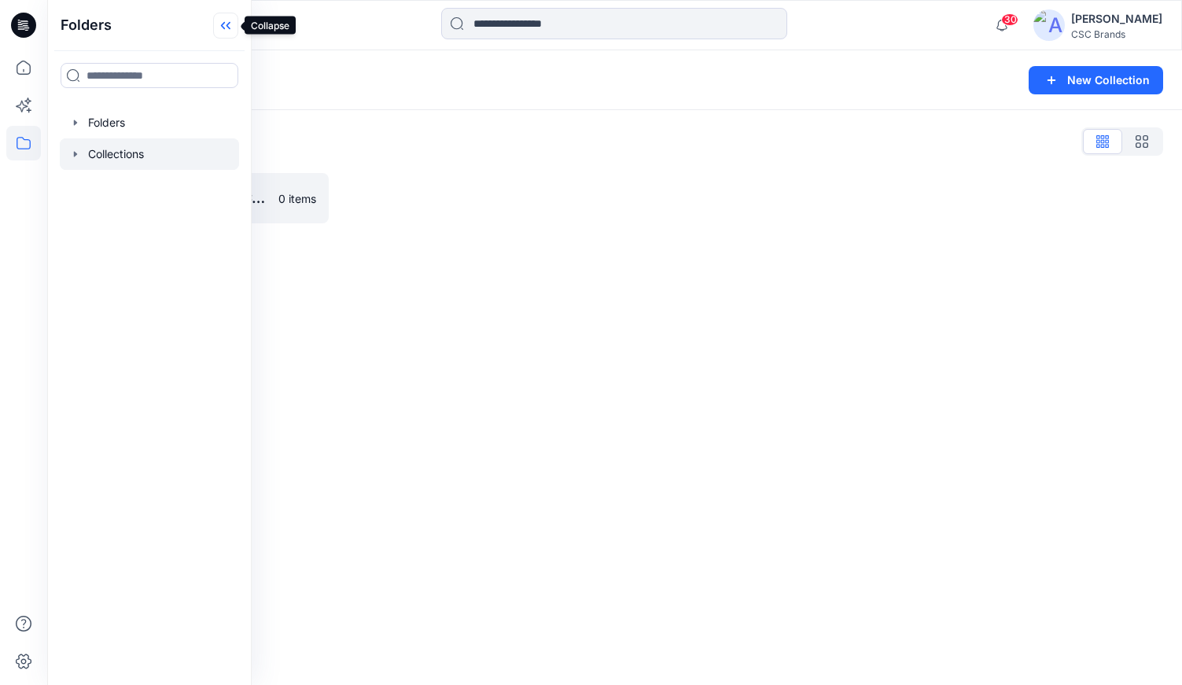
click at [222, 22] on icon at bounding box center [225, 26] width 25 height 26
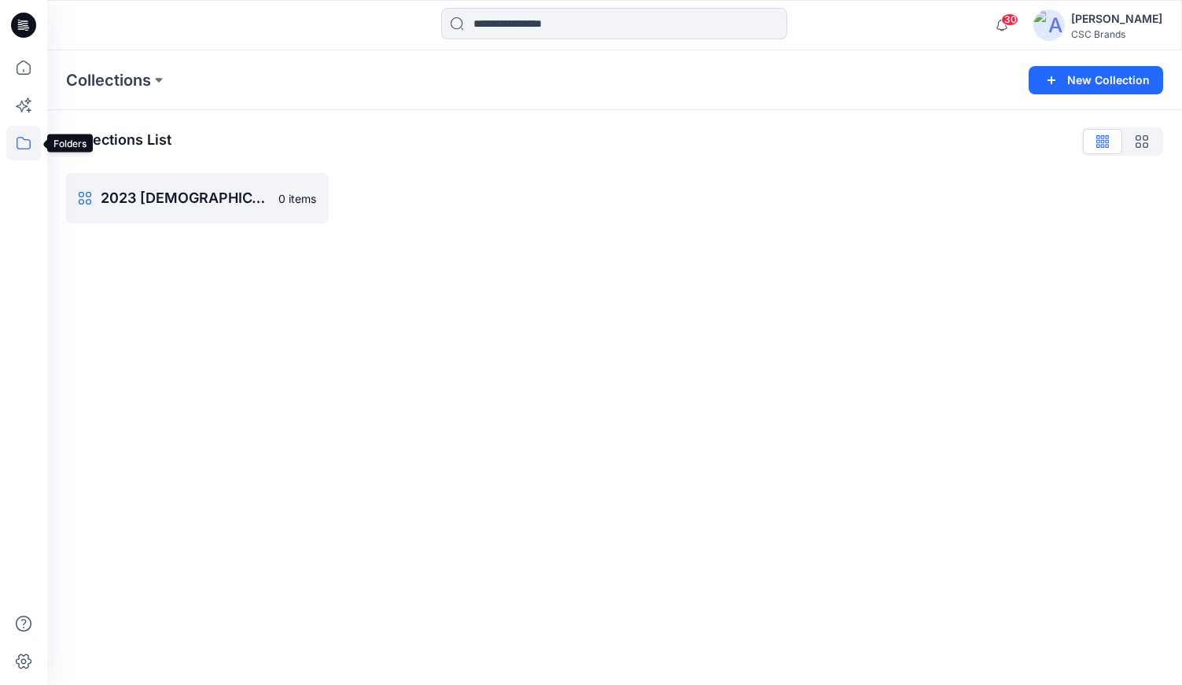
click at [27, 146] on icon at bounding box center [23, 143] width 35 height 35
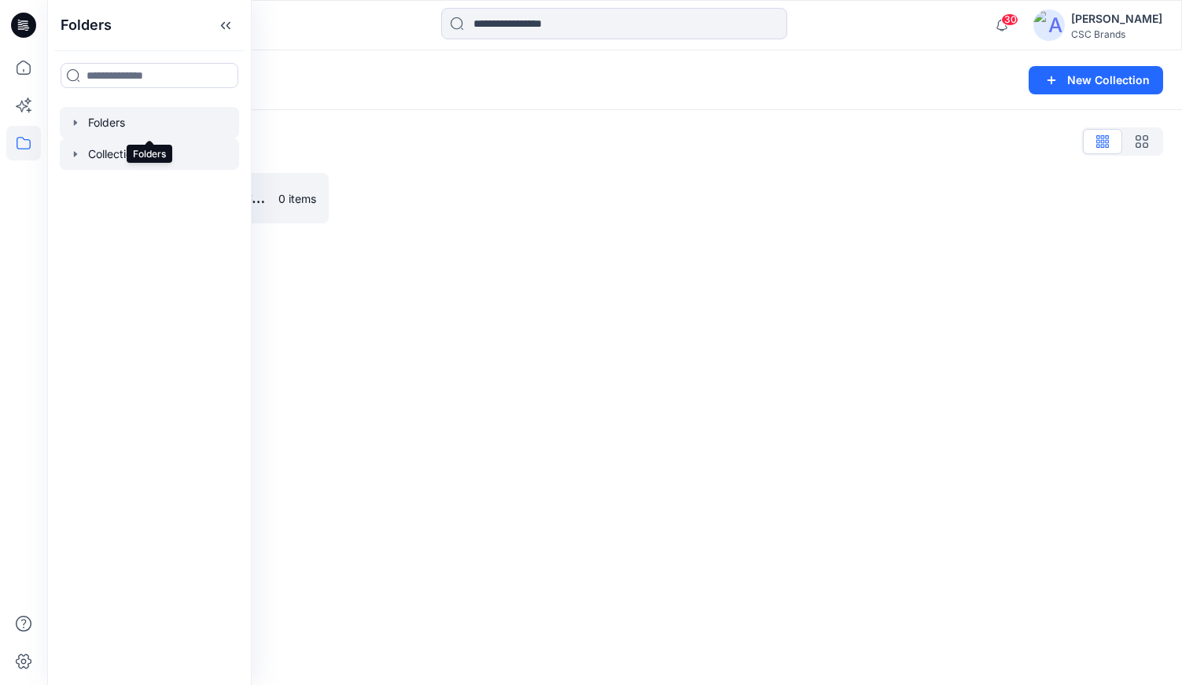
click at [88, 123] on div at bounding box center [149, 122] width 179 height 31
click at [79, 120] on icon "button" at bounding box center [75, 122] width 13 height 13
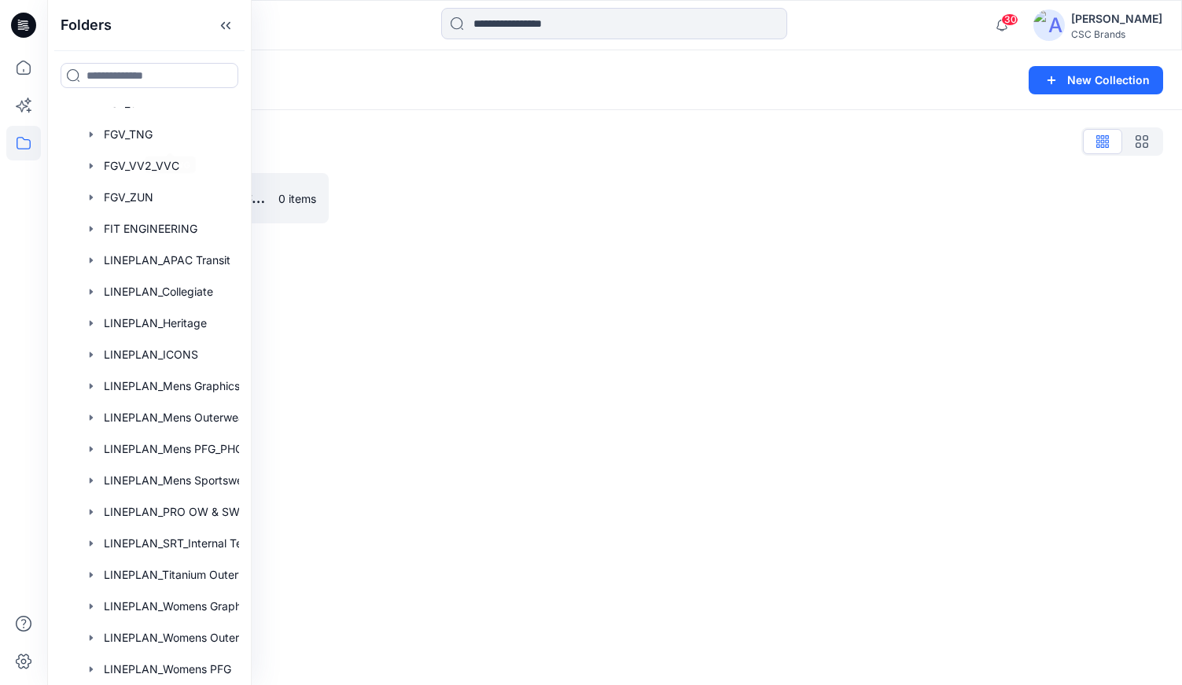
scroll to position [849, 0]
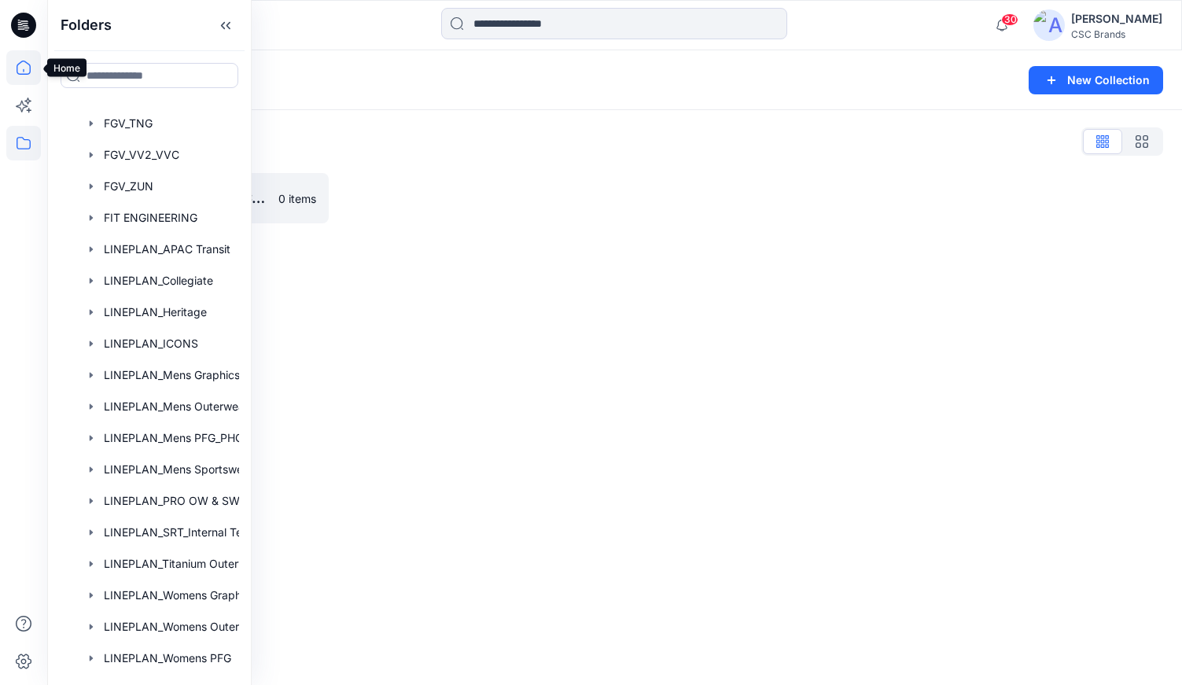
click at [25, 71] on icon at bounding box center [23, 67] width 35 height 35
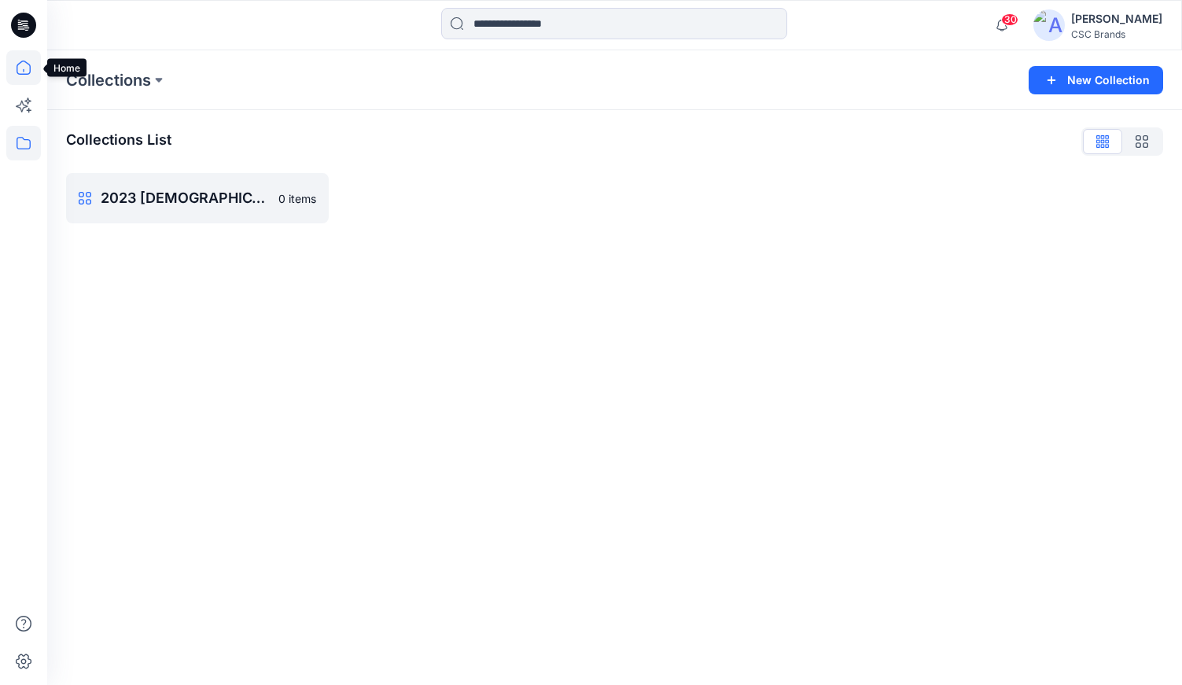
click at [24, 71] on icon at bounding box center [23, 70] width 1 height 3
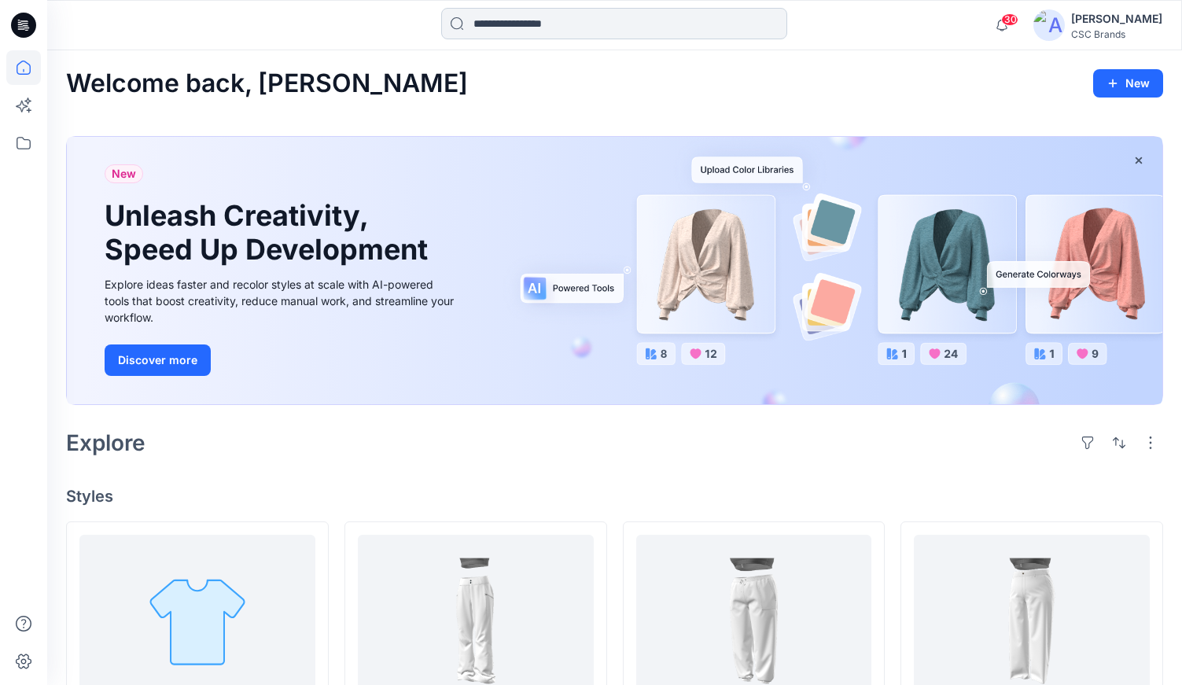
click at [515, 25] on input at bounding box center [614, 23] width 346 height 31
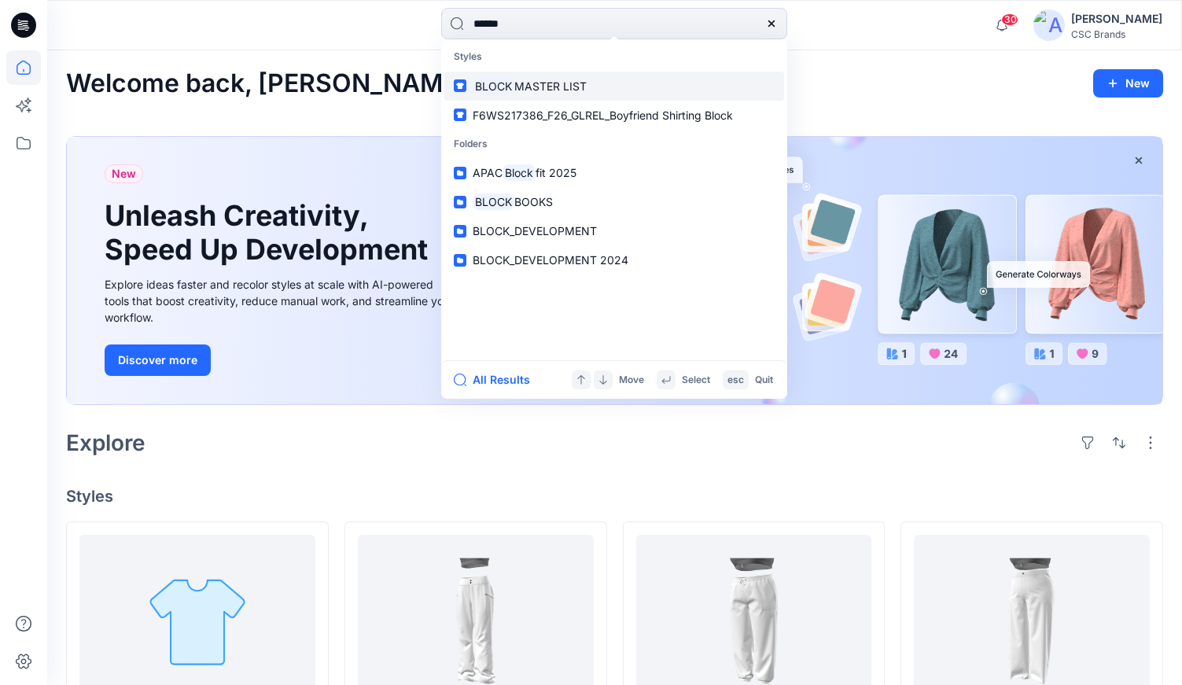
type input "*****"
click at [519, 87] on span "MASTER LIST" at bounding box center [551, 85] width 72 height 13
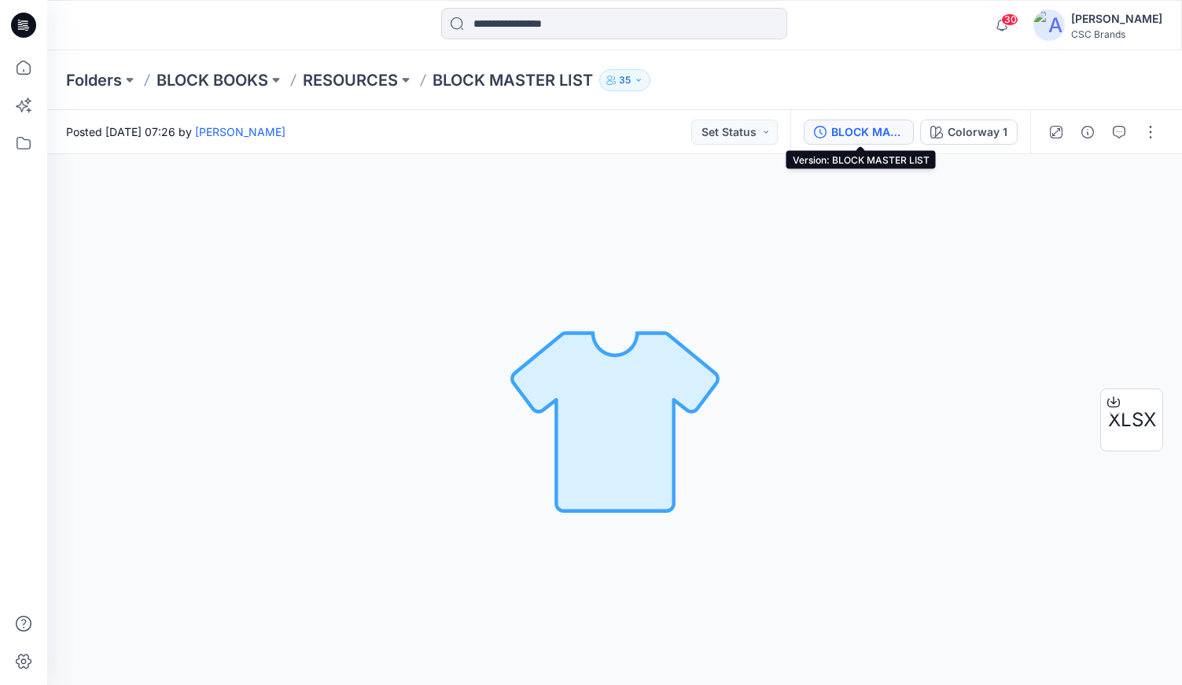
click at [854, 131] on div "BLOCK MASTER LIST" at bounding box center [868, 132] width 72 height 17
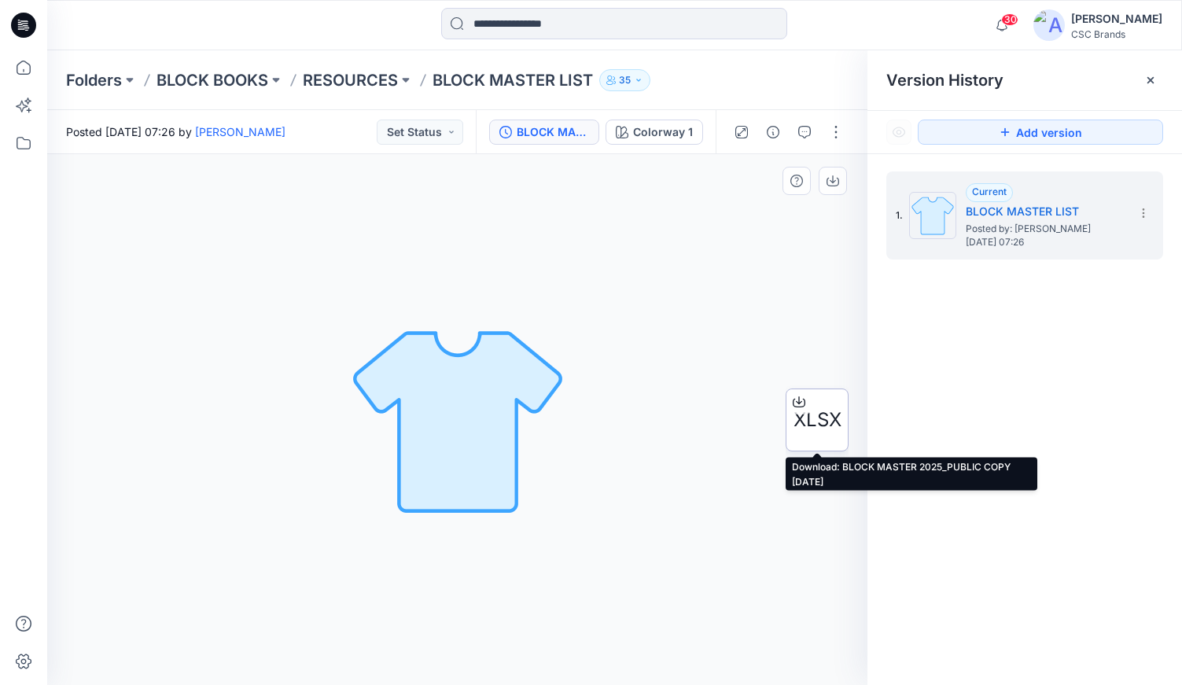
click at [799, 403] on icon at bounding box center [799, 400] width 6 height 8
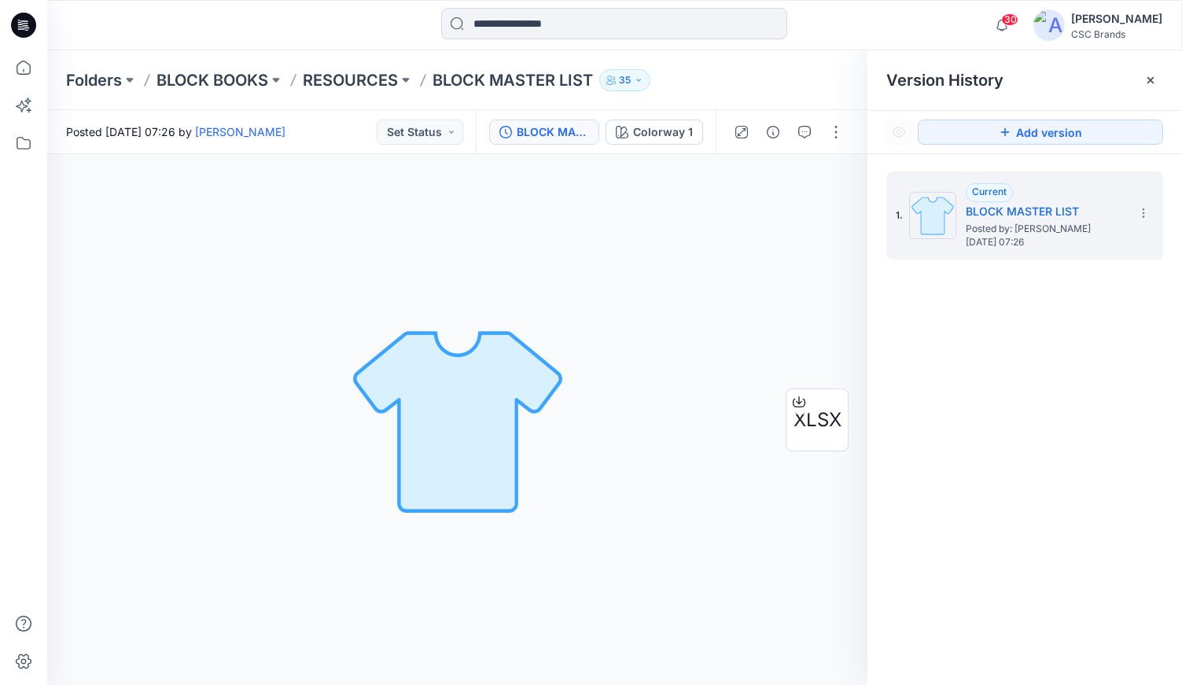
click at [976, 26] on div "30 Notifications [PERSON_NAME] shared AW9572_F26_PLSREG_VP1 in F26 Development …" at bounding box center [614, 25] width 1134 height 35
click at [408, 79] on button at bounding box center [406, 80] width 16 height 22
click at [360, 76] on p "RESOURCES" at bounding box center [350, 80] width 95 height 22
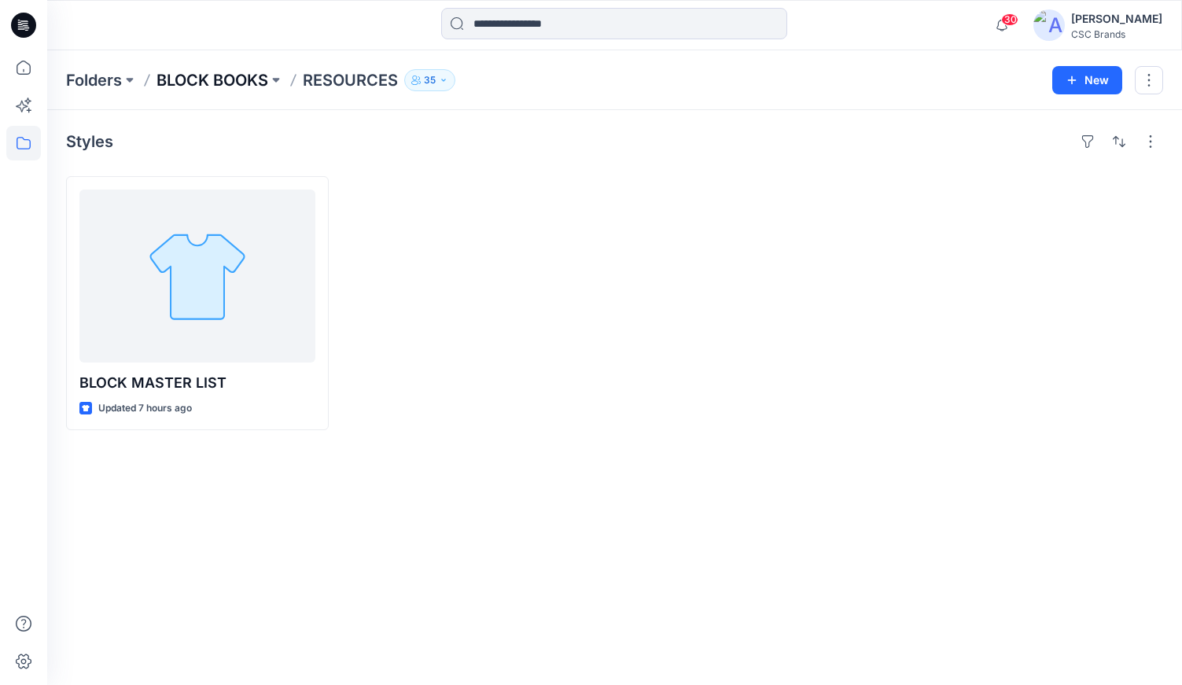
click at [231, 83] on p "BLOCK BOOKS" at bounding box center [213, 80] width 112 height 22
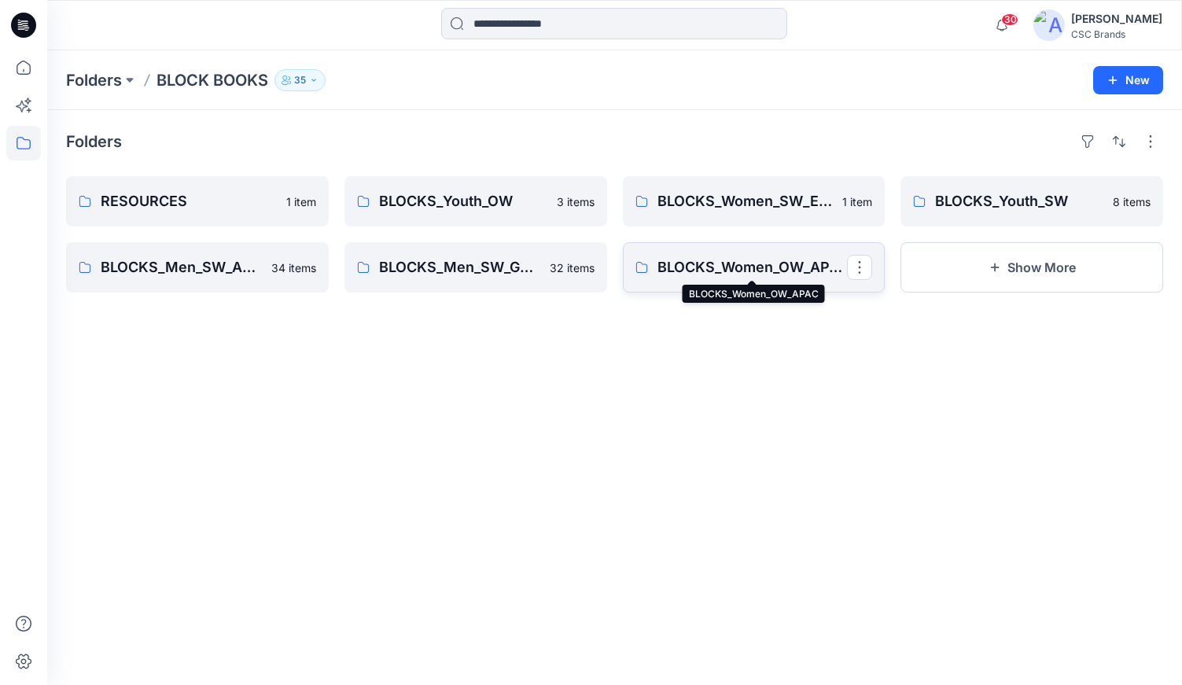
click at [762, 267] on p "BLOCKS_Women_OW_APAC" at bounding box center [753, 267] width 190 height 22
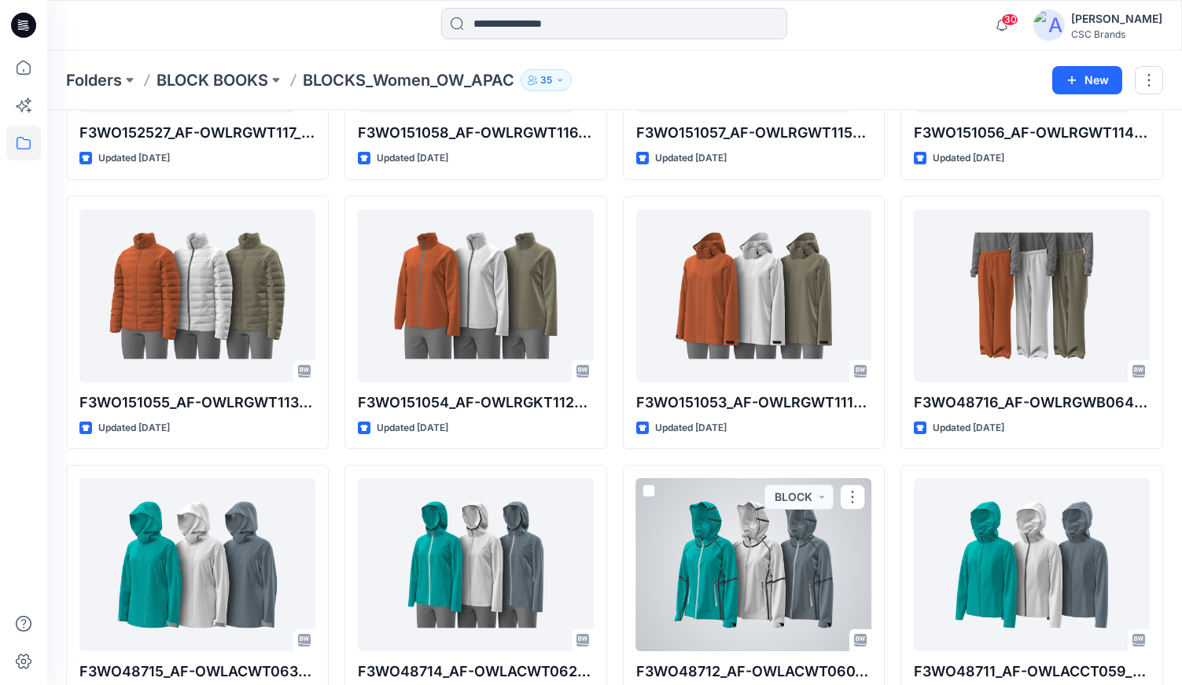
scroll to position [780, 0]
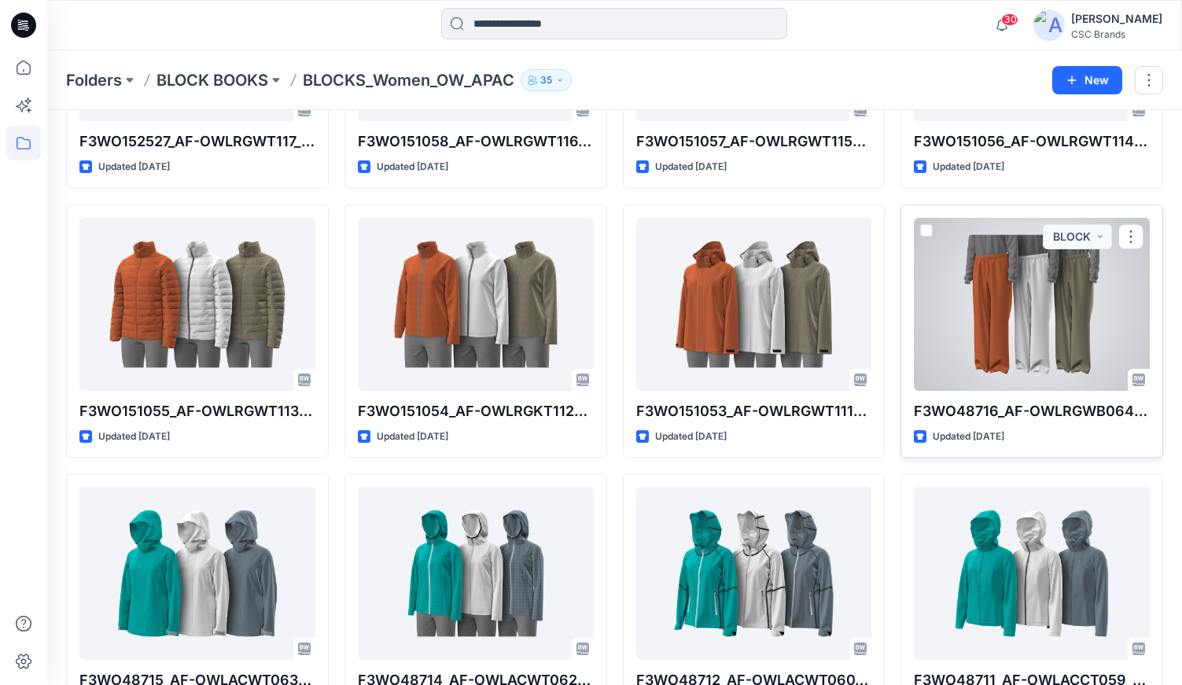
click at [1038, 311] on div at bounding box center [1032, 304] width 236 height 173
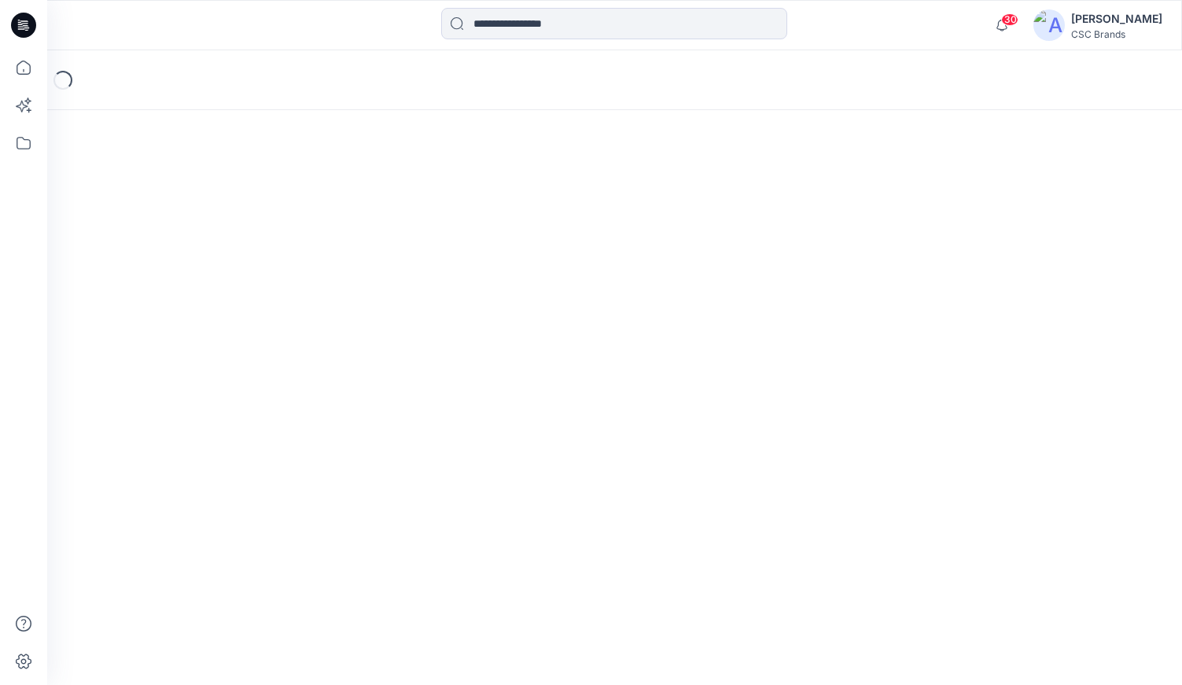
click at [1038, 311] on div "Loading..." at bounding box center [614, 367] width 1135 height 635
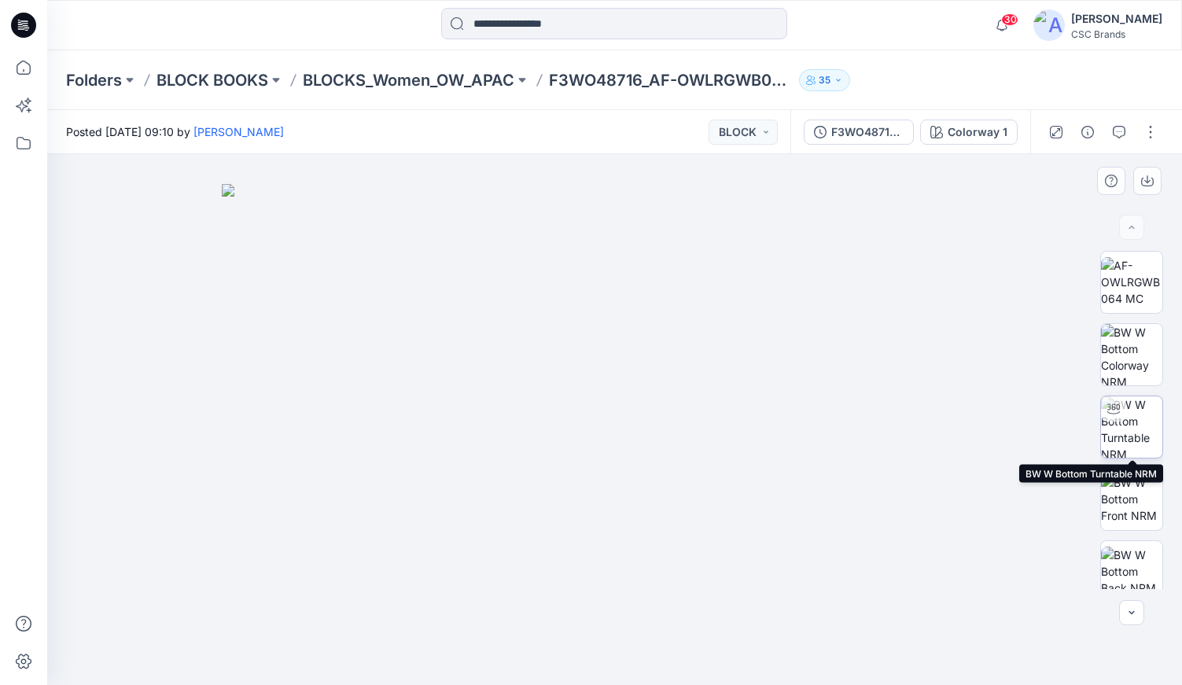
click at [1134, 423] on img at bounding box center [1131, 426] width 61 height 61
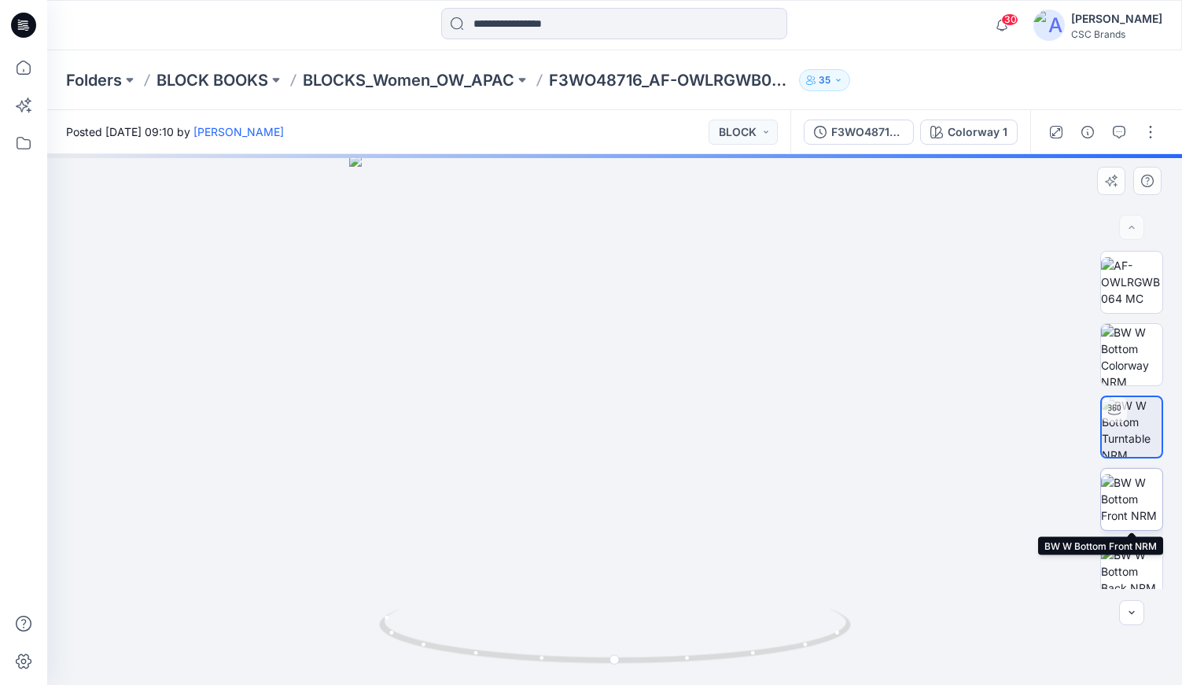
click at [1131, 488] on img at bounding box center [1131, 499] width 61 height 50
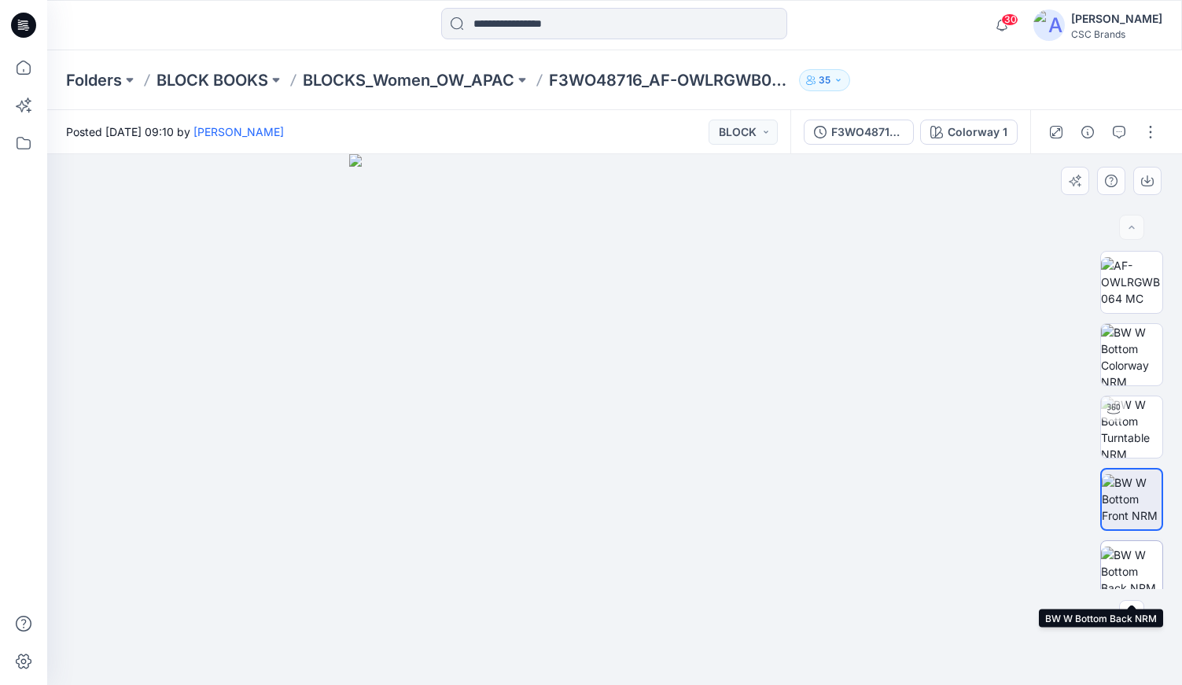
click at [1130, 557] on img at bounding box center [1131, 572] width 61 height 50
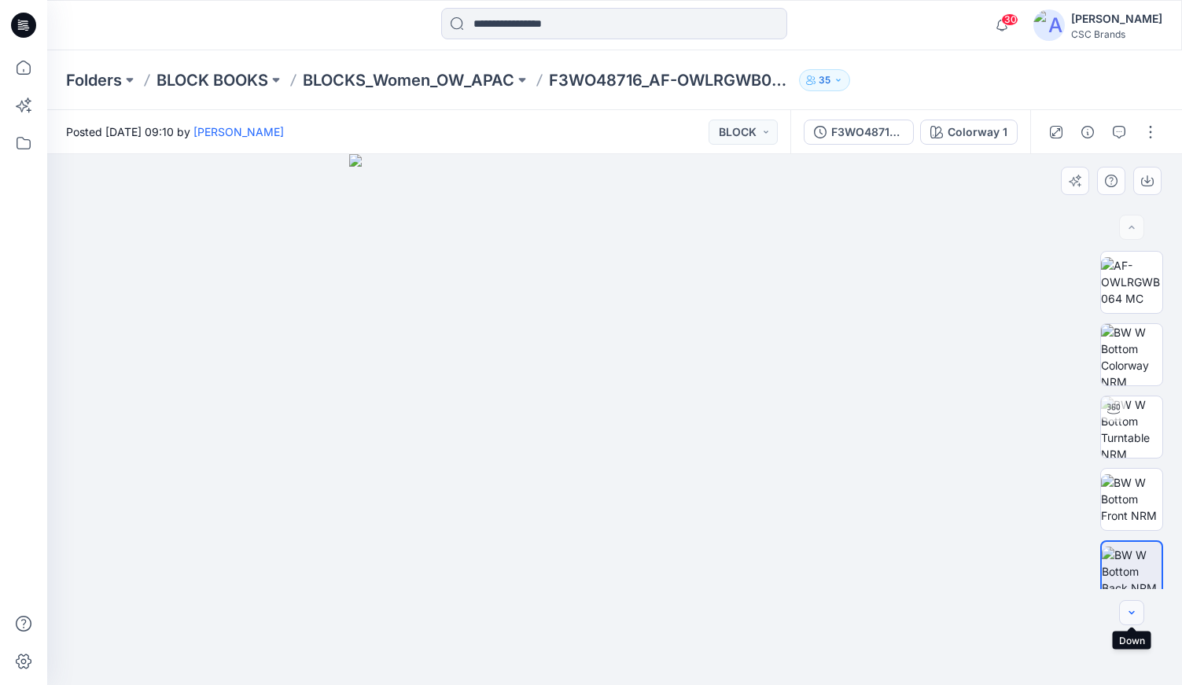
click at [1130, 616] on icon "button" at bounding box center [1132, 613] width 13 height 13
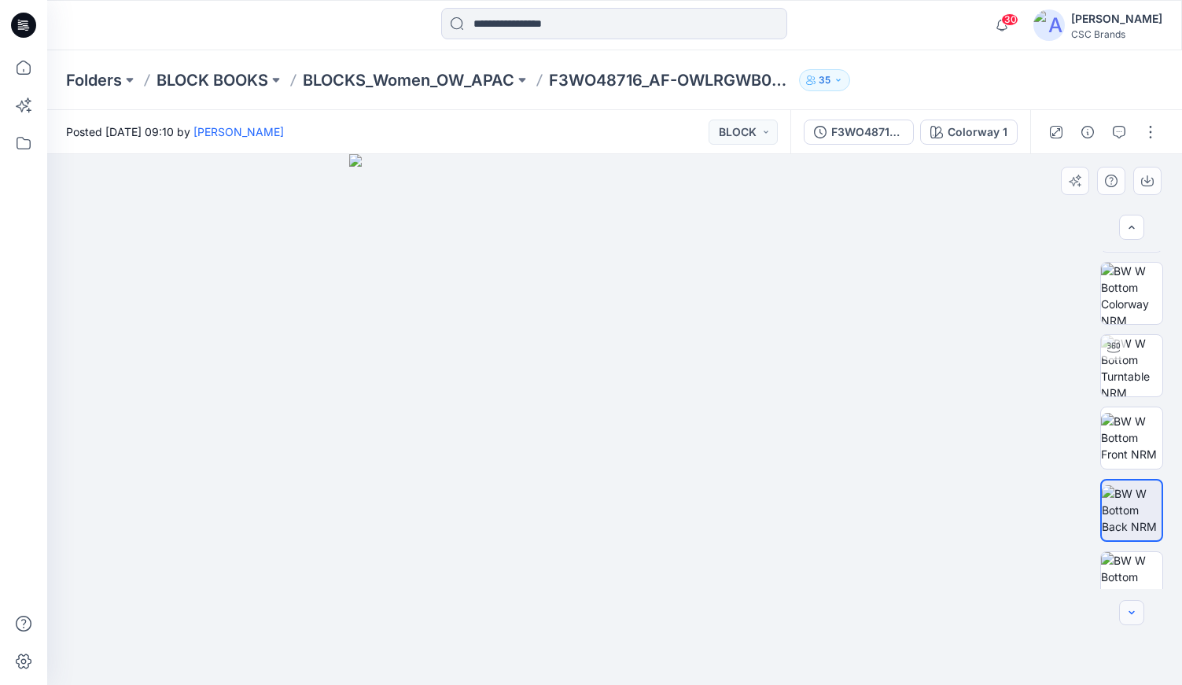
click at [1130, 616] on icon "button" at bounding box center [1132, 613] width 13 height 13
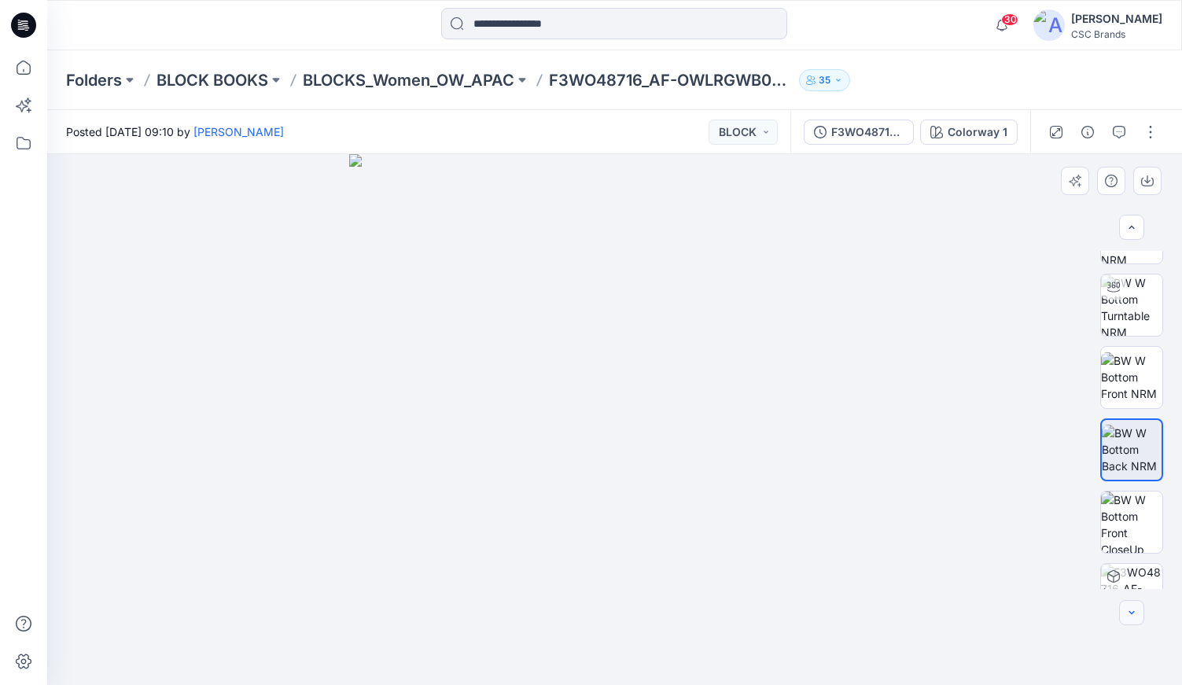
click at [1130, 616] on icon "button" at bounding box center [1132, 613] width 13 height 13
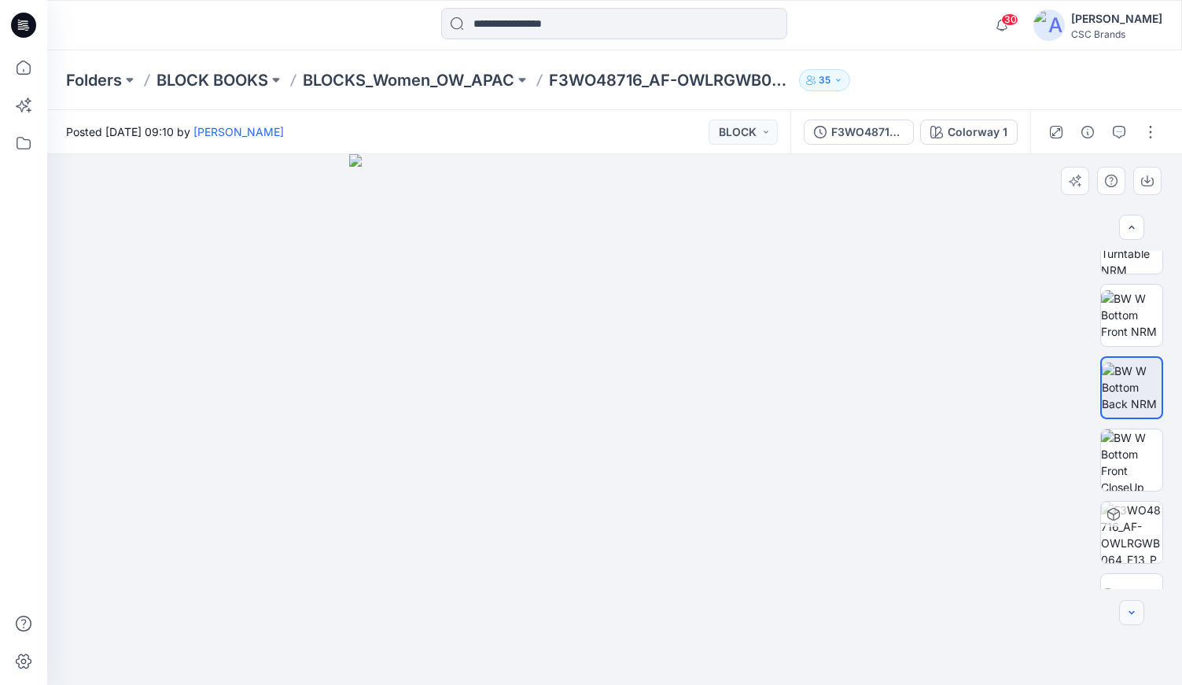
click at [1130, 616] on icon "button" at bounding box center [1132, 613] width 13 height 13
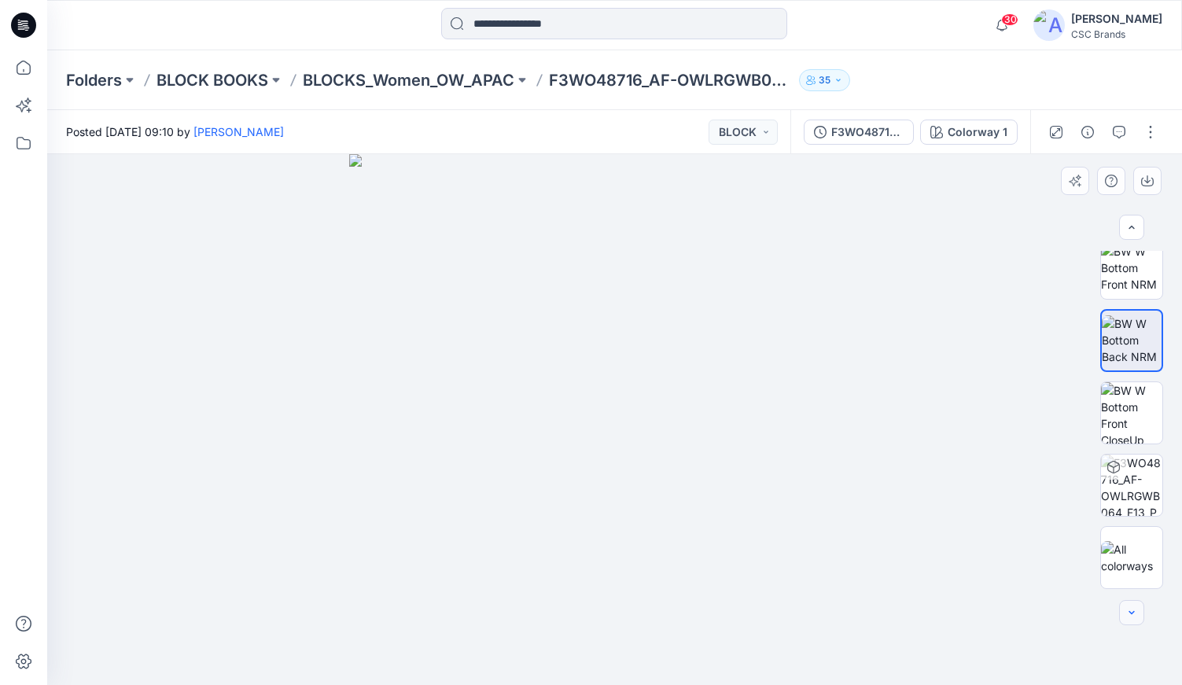
click at [1130, 616] on div at bounding box center [1131, 612] width 25 height 25
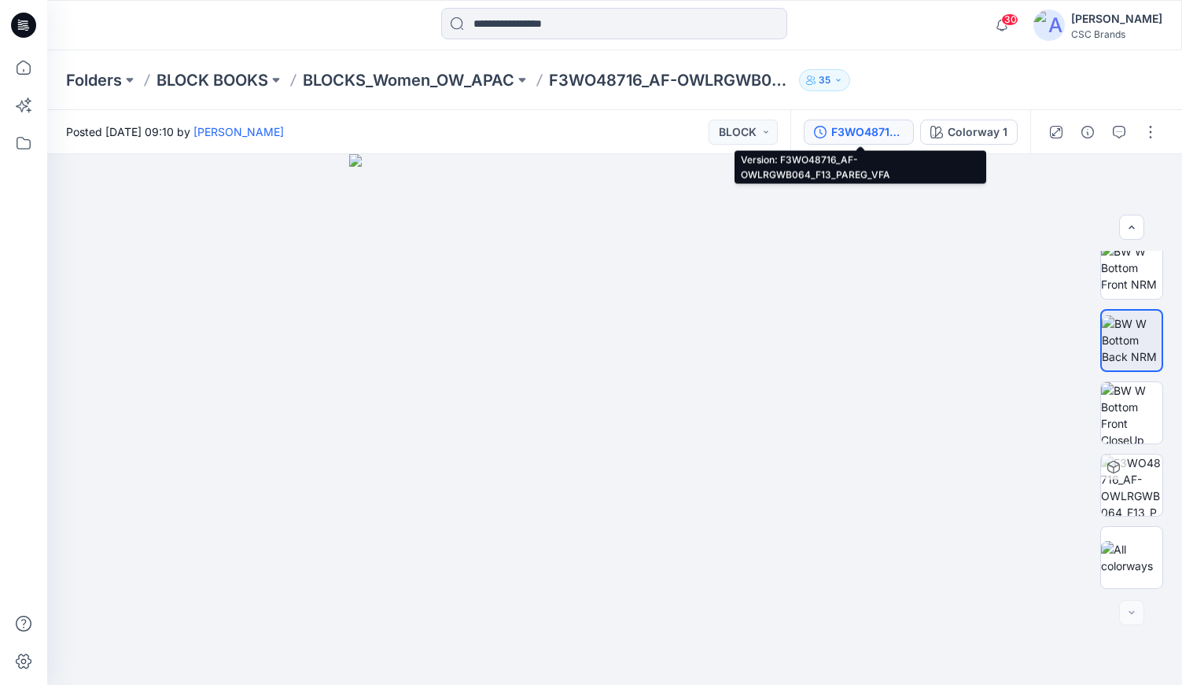
click at [869, 135] on div "F3WO48716_AF-OWLRGWB064_F13_PAREG_VFA" at bounding box center [868, 132] width 72 height 17
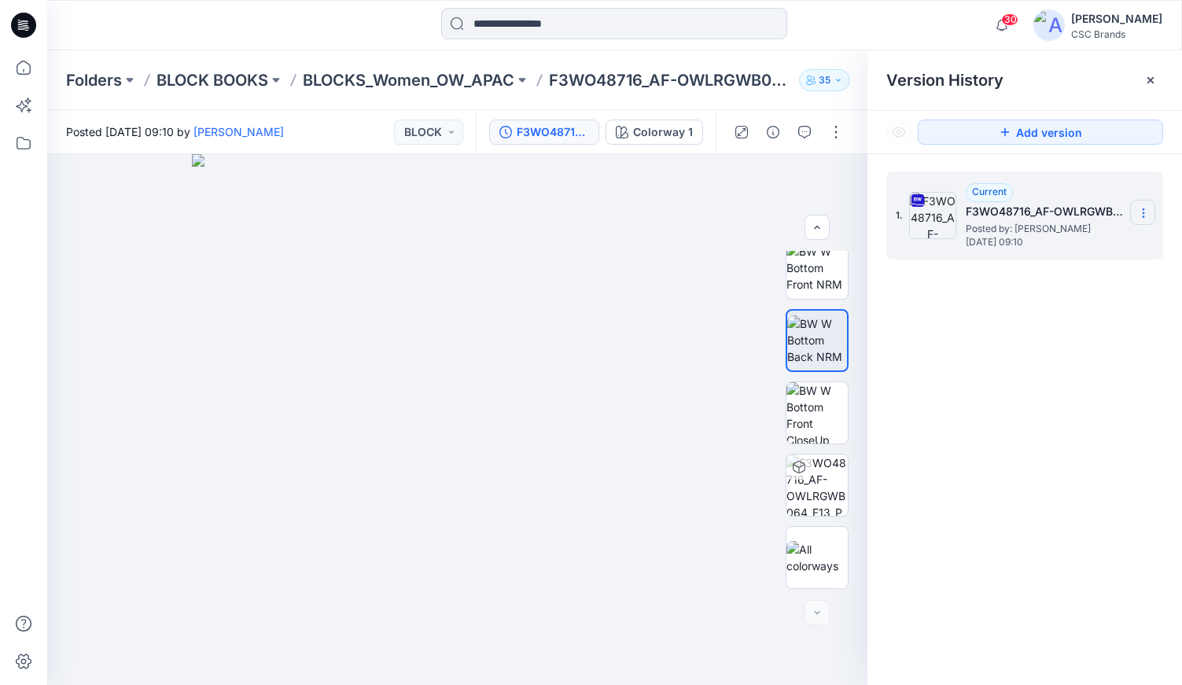
click at [1143, 214] on icon at bounding box center [1143, 213] width 1 height 1
click at [1079, 241] on span "Download Source BW File" at bounding box center [1064, 243] width 132 height 19
click at [328, 98] on div "Folders BLOCK BOOKS BLOCKS_Women_OW_APAC F3WO48716_AF-OWLRGWB064_F13_PAREG_VFA …" at bounding box center [614, 80] width 1135 height 60
click at [813, 229] on icon "button" at bounding box center [817, 227] width 13 height 13
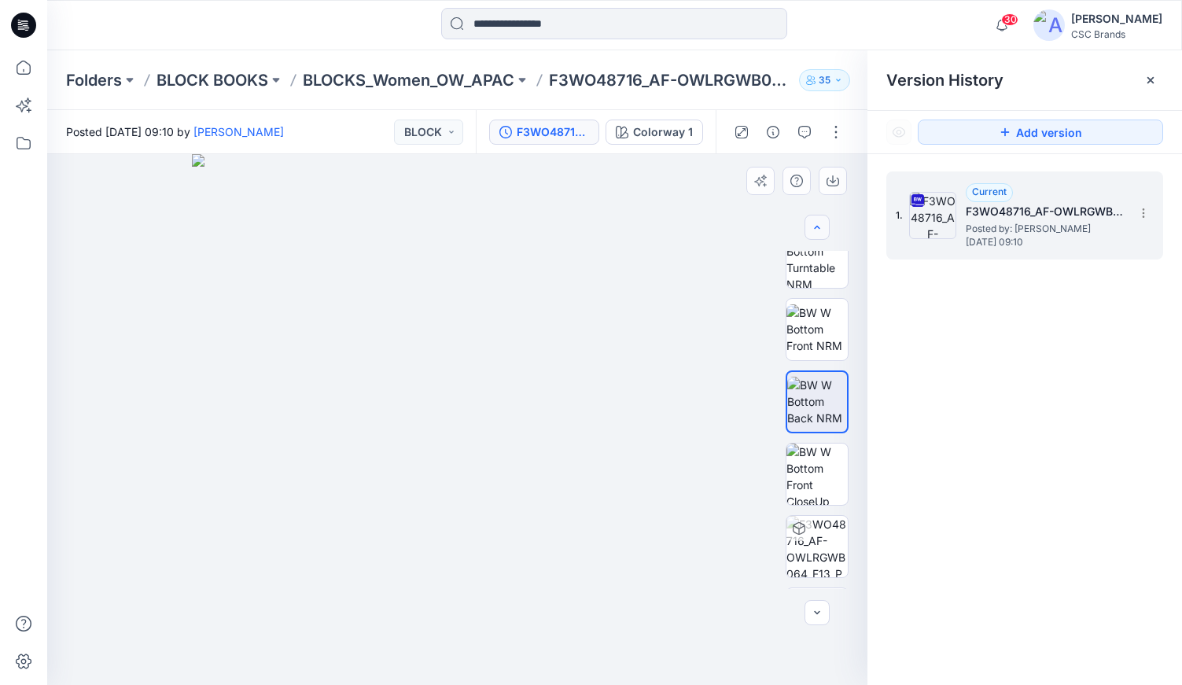
click at [813, 229] on icon "button" at bounding box center [817, 227] width 13 height 13
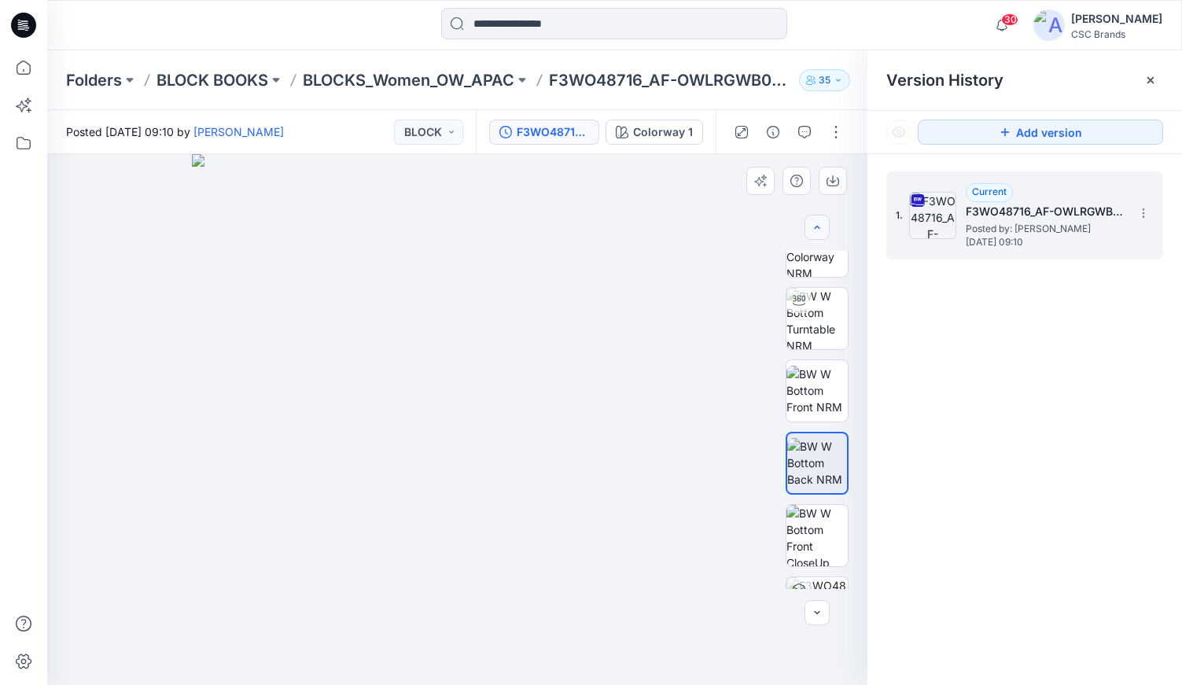
click at [813, 229] on icon "button" at bounding box center [817, 227] width 13 height 13
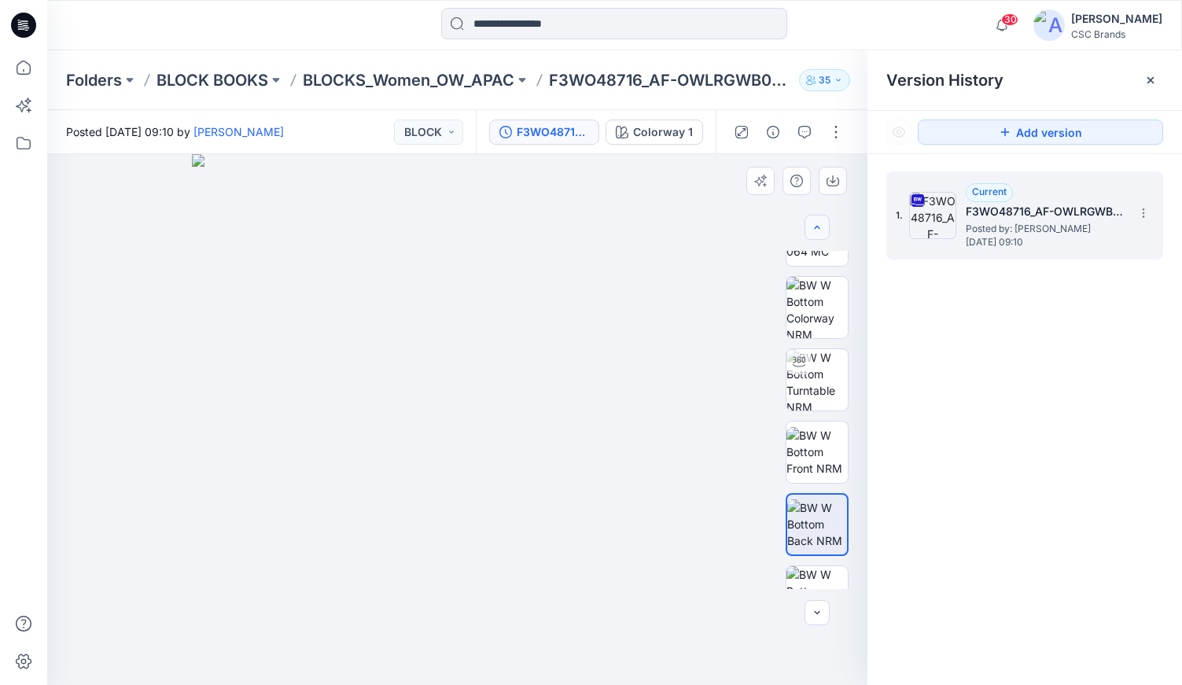
scroll to position [47, 0]
click at [813, 229] on icon "button" at bounding box center [817, 227] width 13 height 13
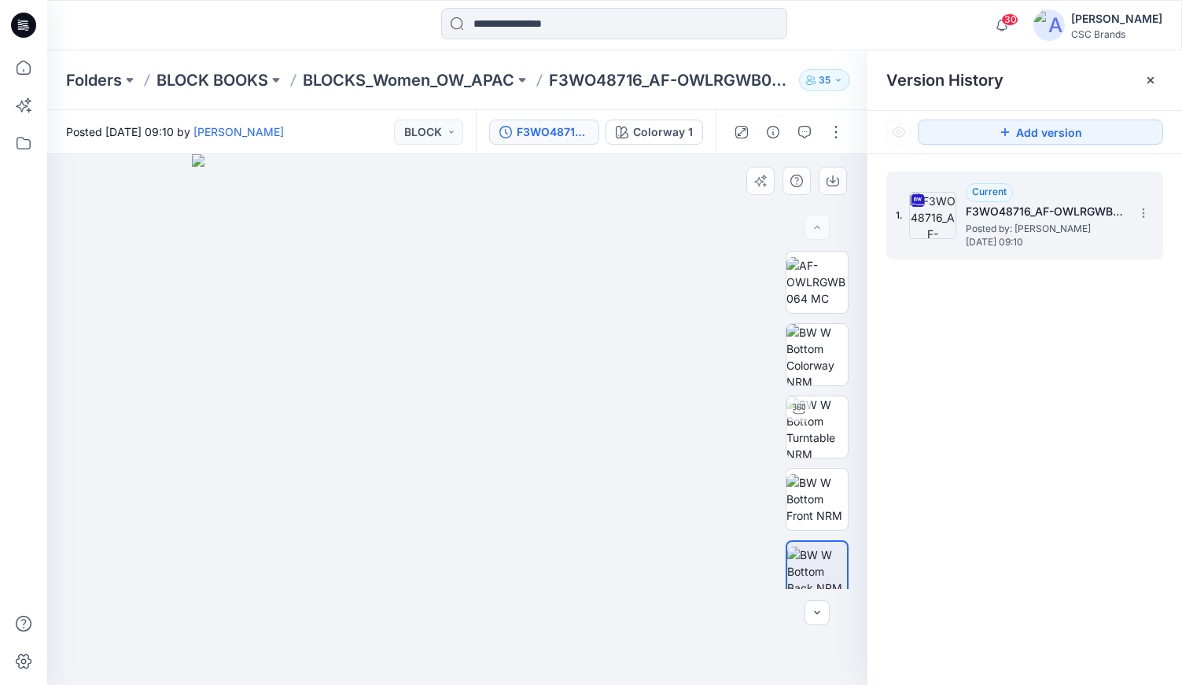
click at [813, 231] on div at bounding box center [817, 227] width 25 height 25
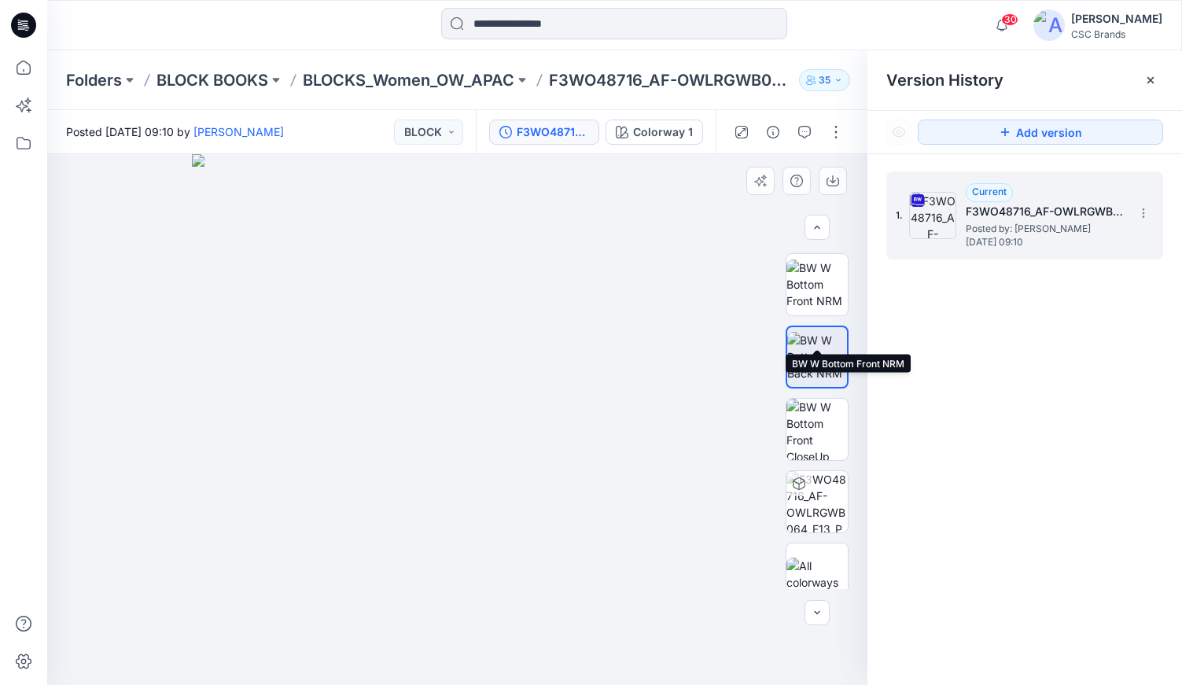
scroll to position [231, 0]
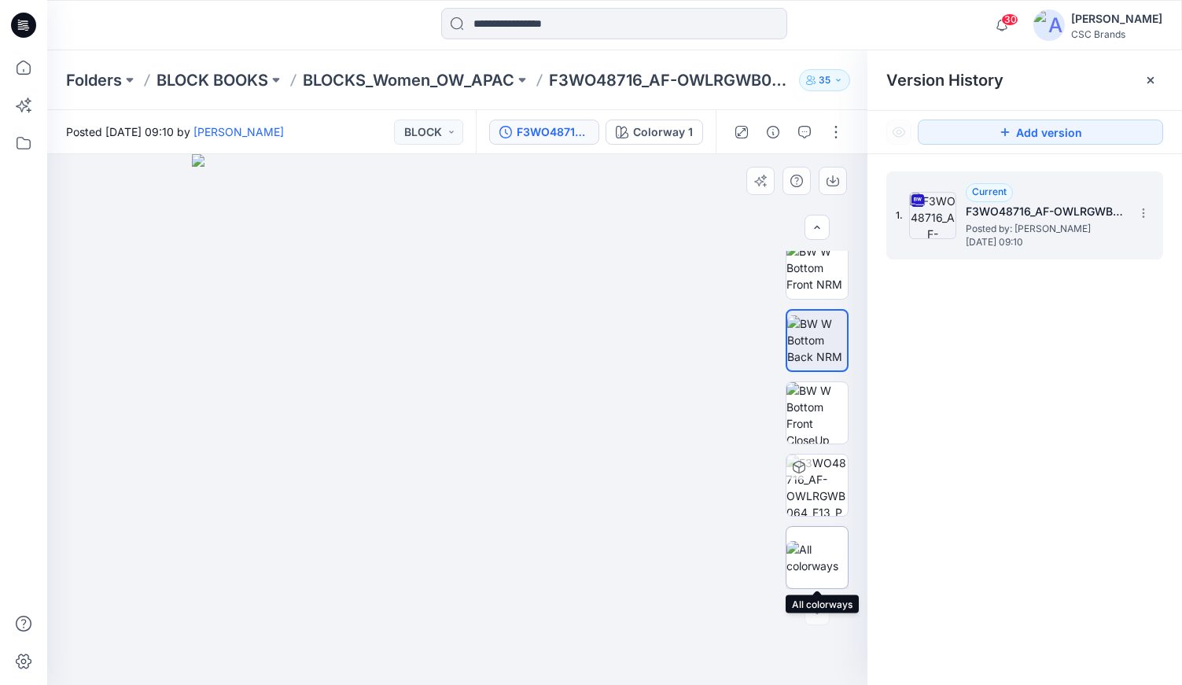
click at [822, 548] on img at bounding box center [817, 557] width 61 height 33
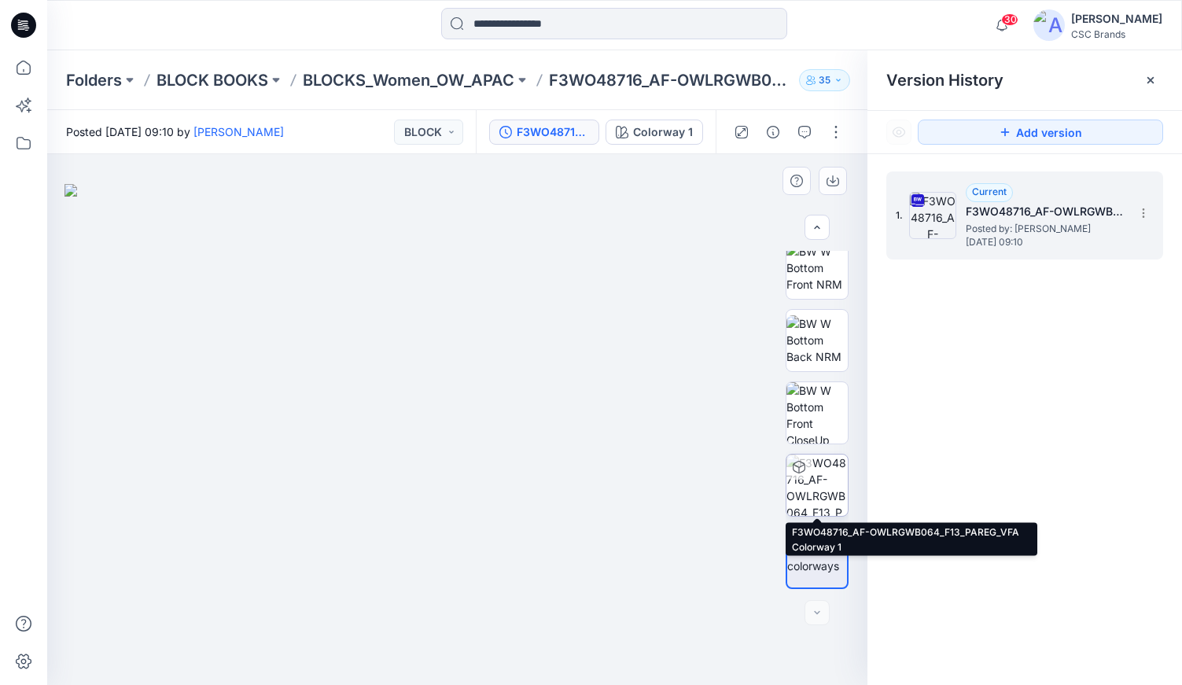
click at [823, 473] on img at bounding box center [817, 485] width 61 height 61
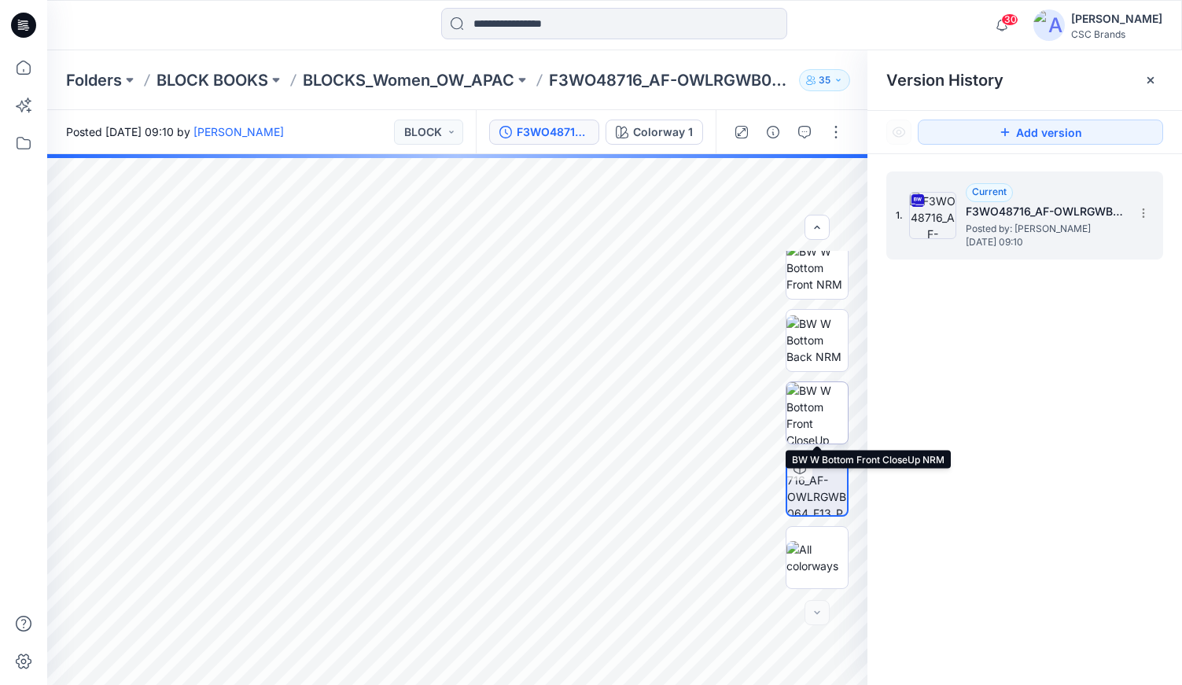
click at [824, 422] on img at bounding box center [817, 412] width 61 height 61
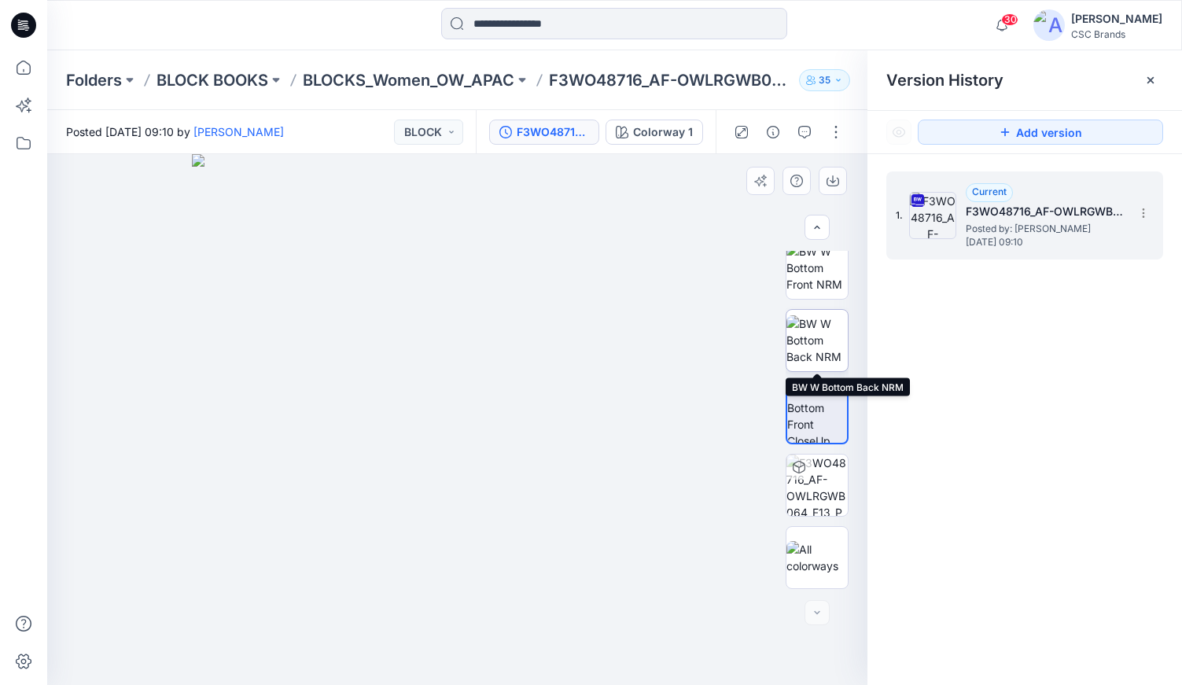
click at [832, 350] on img at bounding box center [817, 340] width 61 height 50
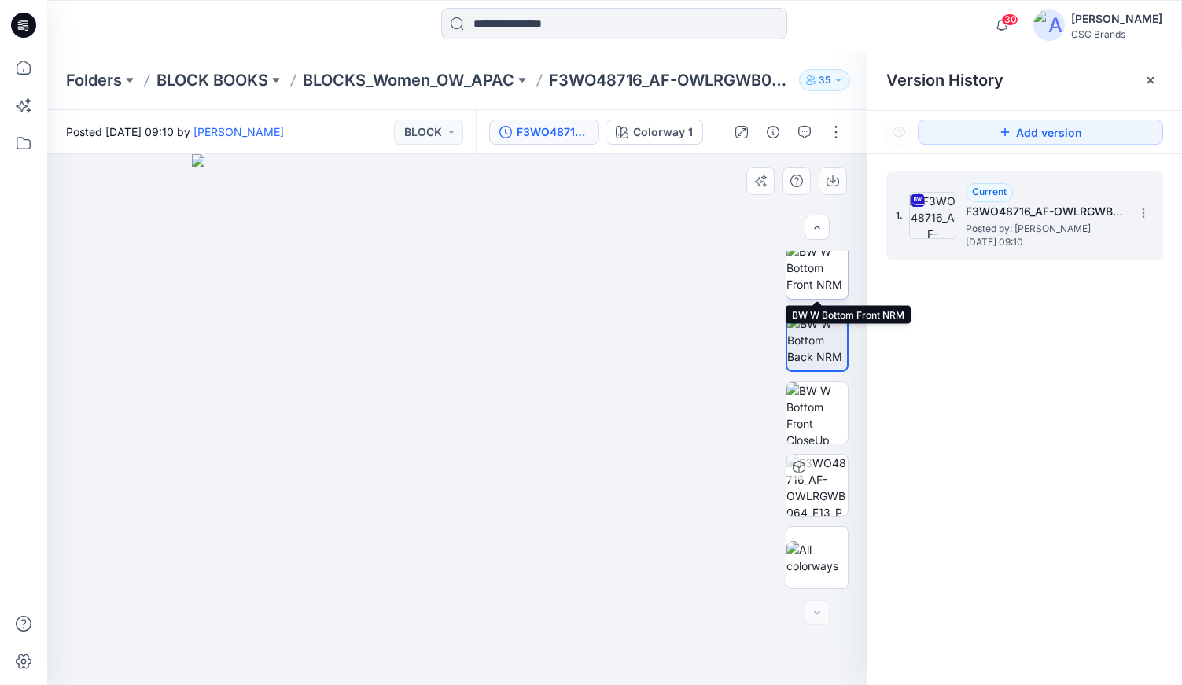
click at [827, 266] on img at bounding box center [817, 268] width 61 height 50
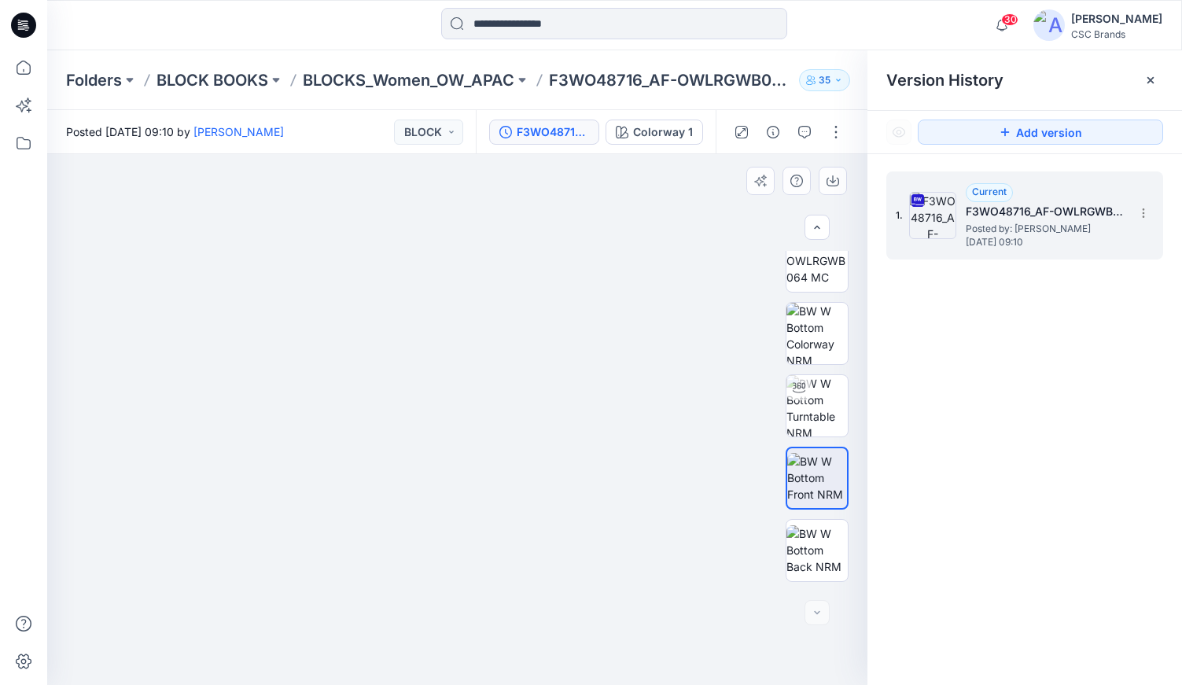
scroll to position [0, 0]
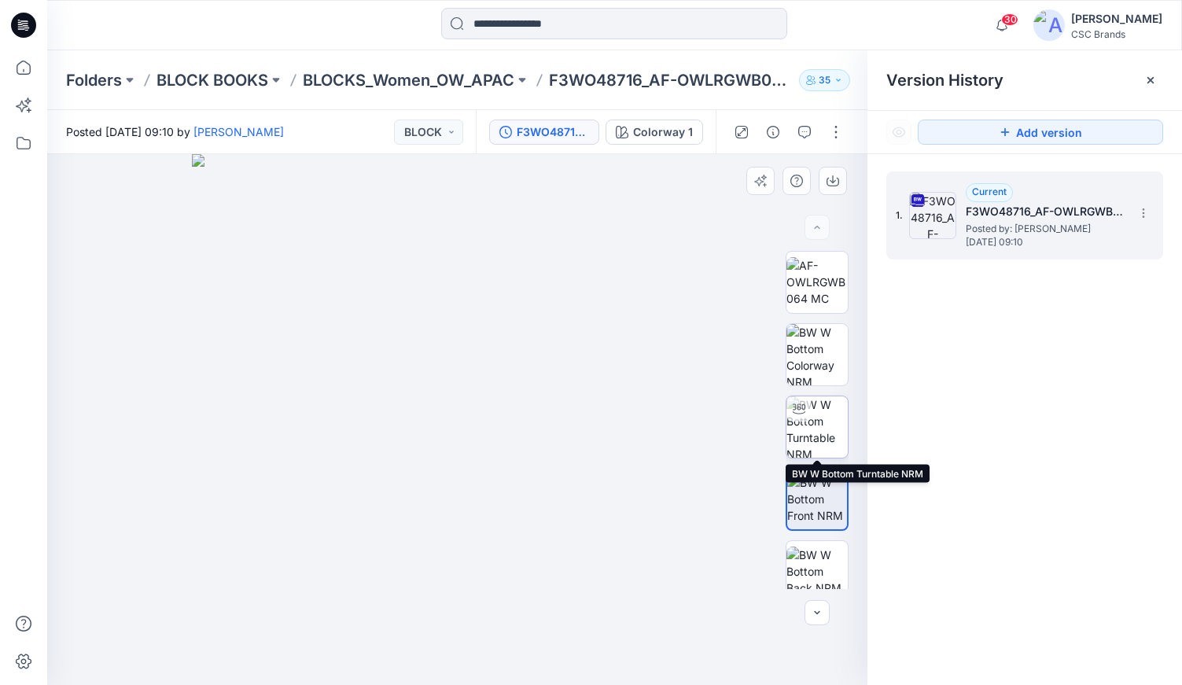
click at [817, 433] on img at bounding box center [817, 426] width 61 height 61
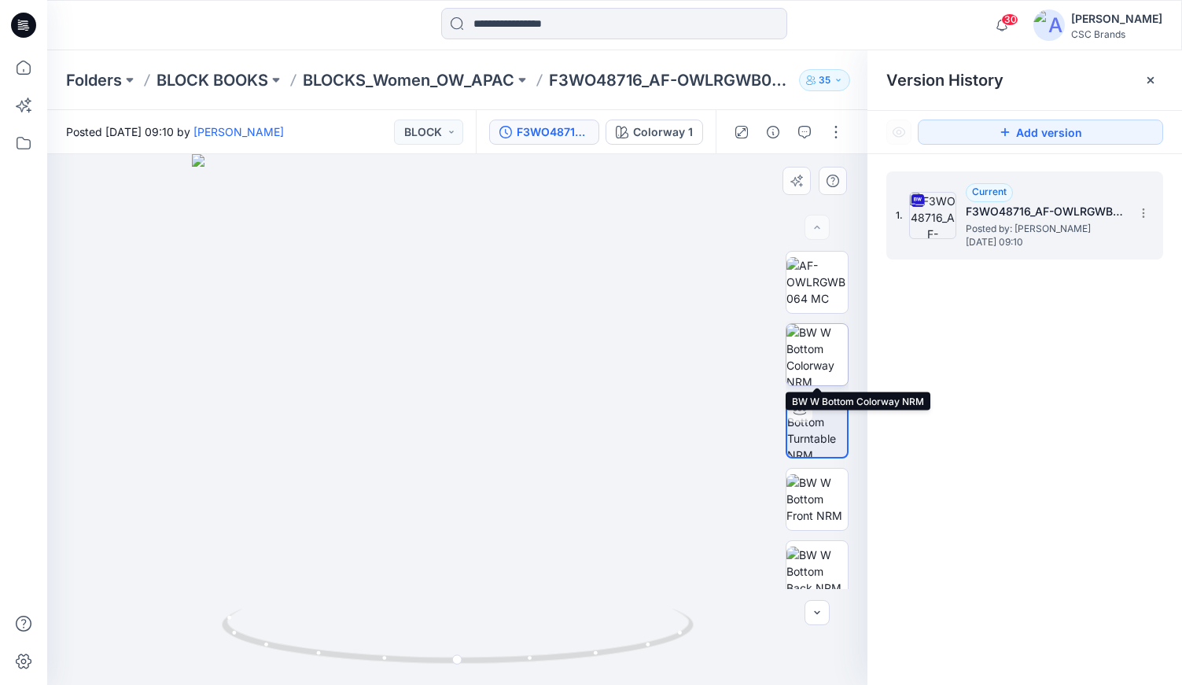
click at [826, 346] on img at bounding box center [817, 354] width 61 height 61
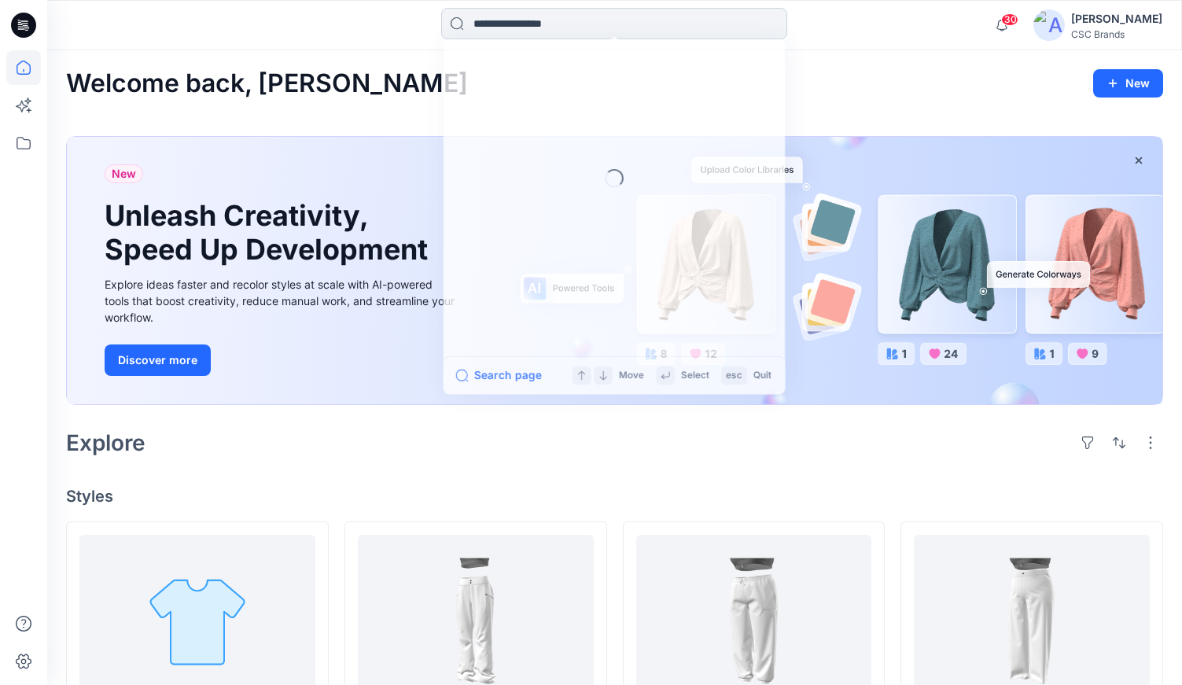
click at [542, 22] on input at bounding box center [614, 23] width 346 height 31
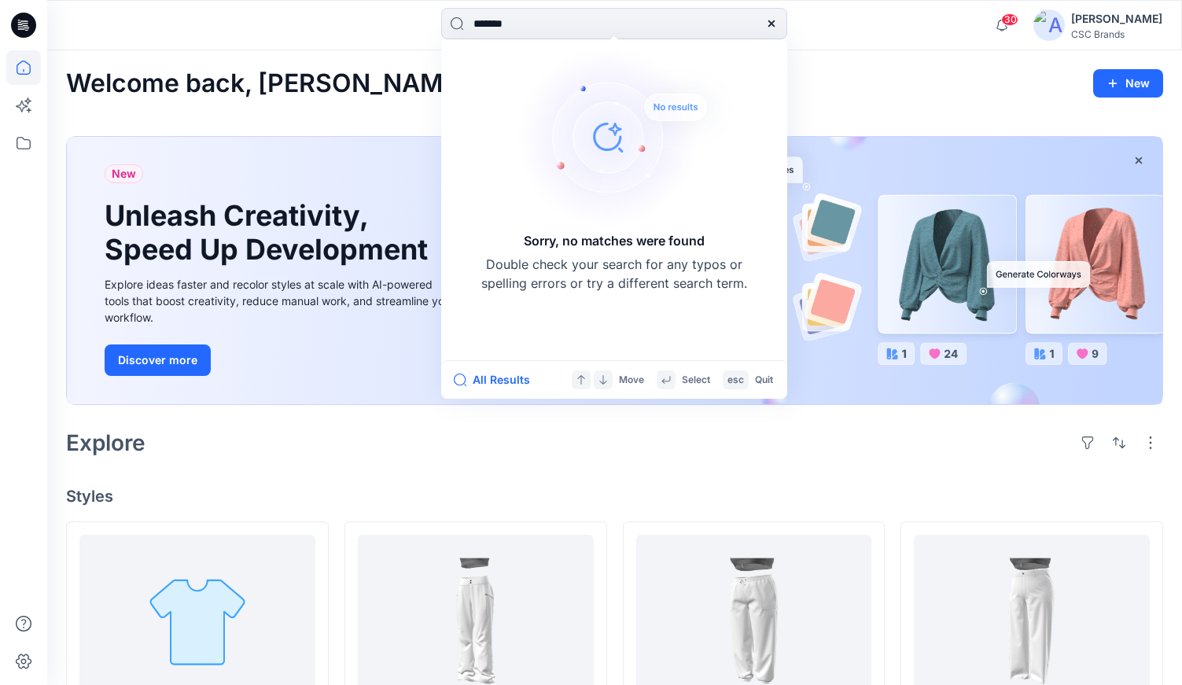
type input "*******"
click at [770, 25] on icon at bounding box center [772, 23] width 6 height 6
